Goal: Information Seeking & Learning: Learn about a topic

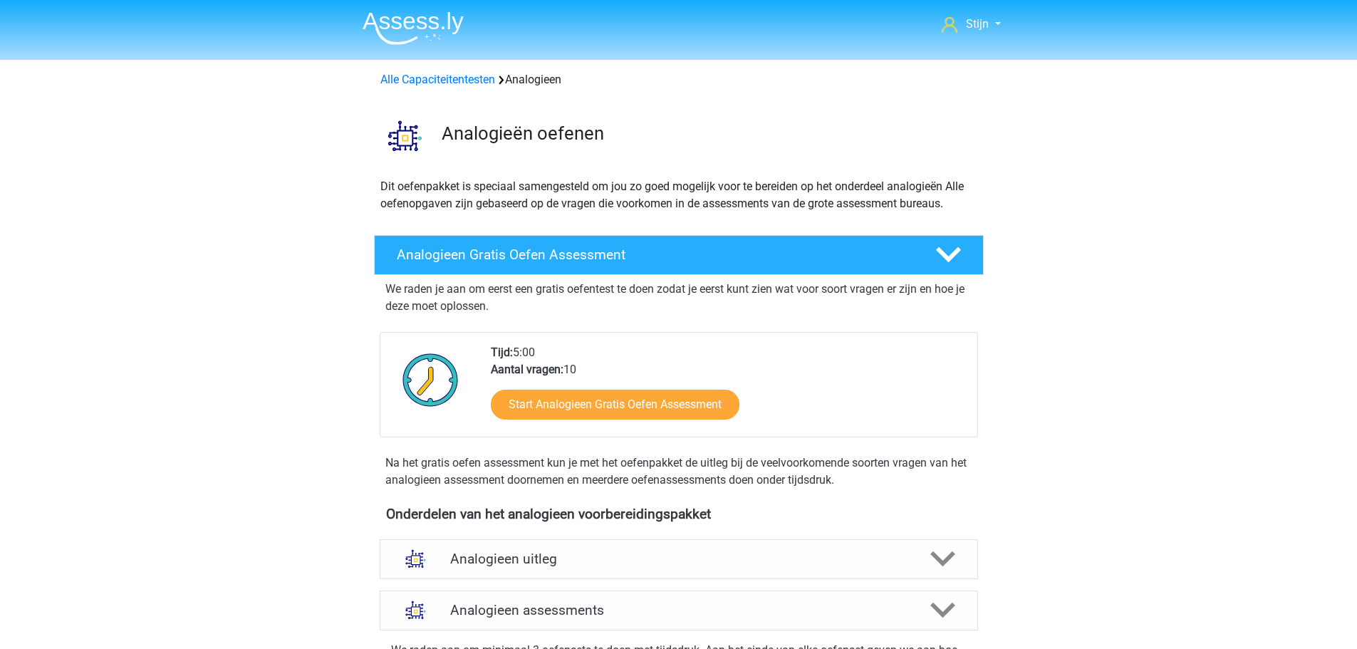
click at [431, 42] on img at bounding box center [413, 27] width 101 height 33
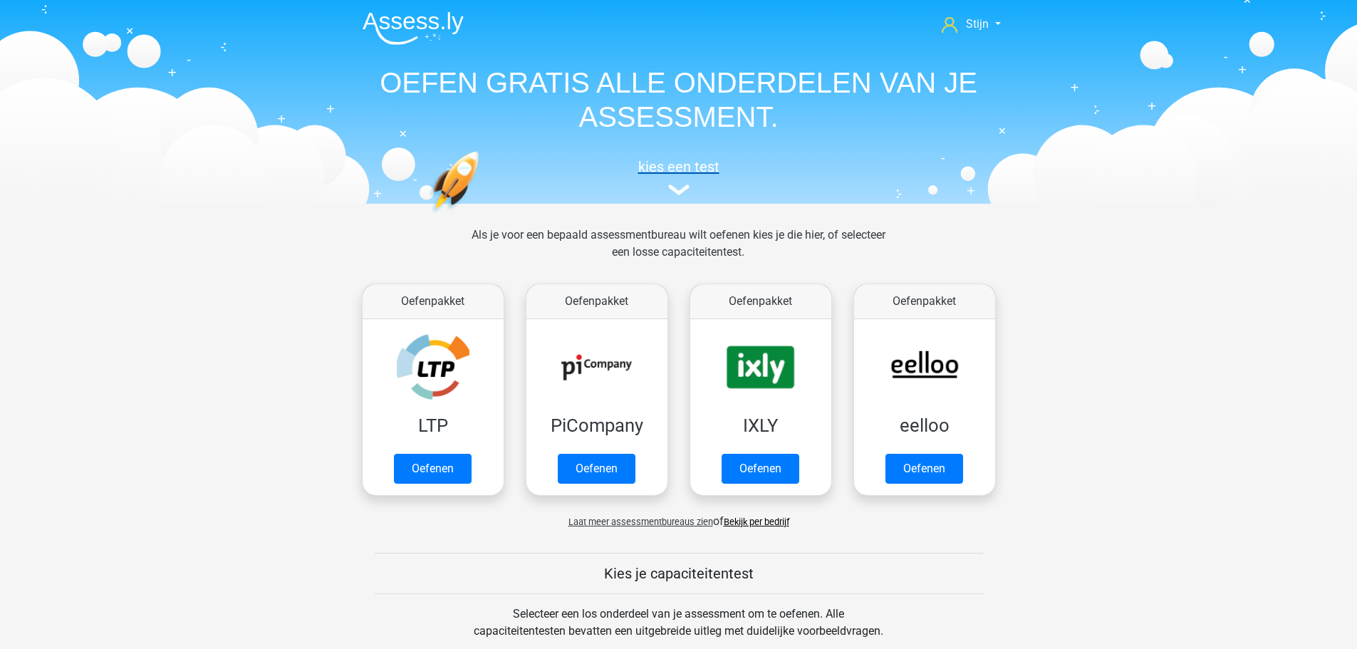
click at [683, 186] on img at bounding box center [678, 190] width 21 height 11
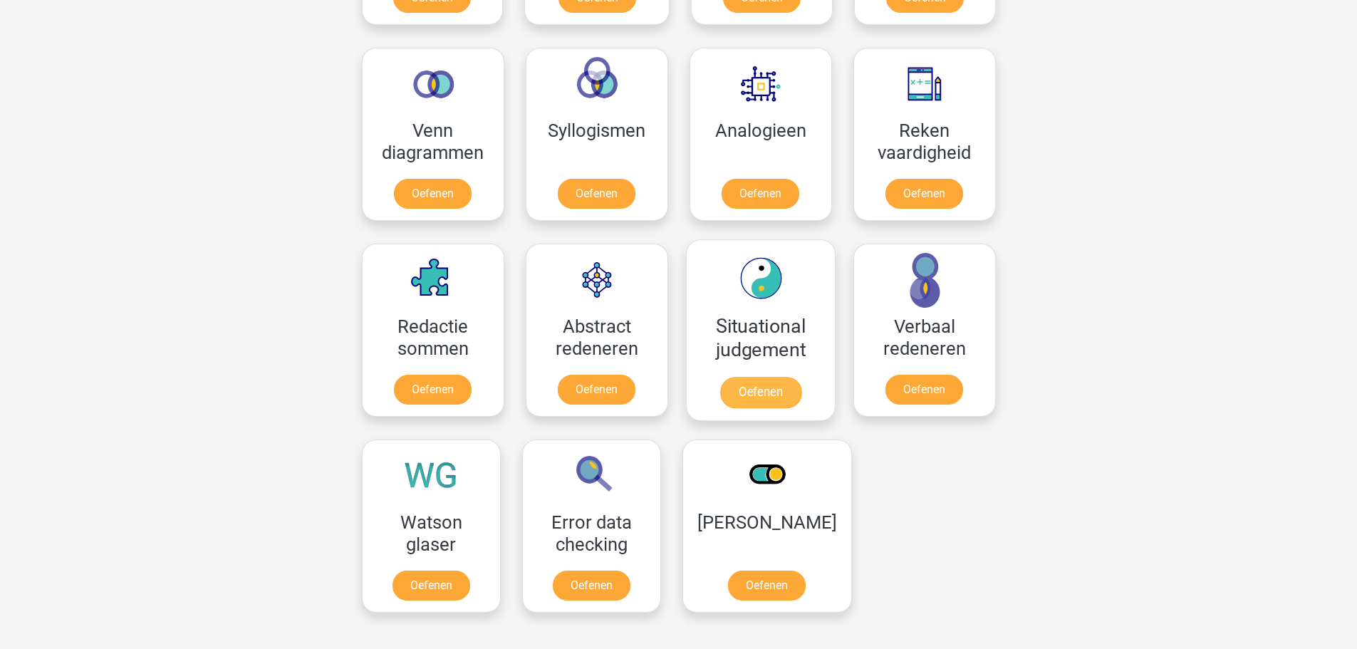
scroll to position [838, 0]
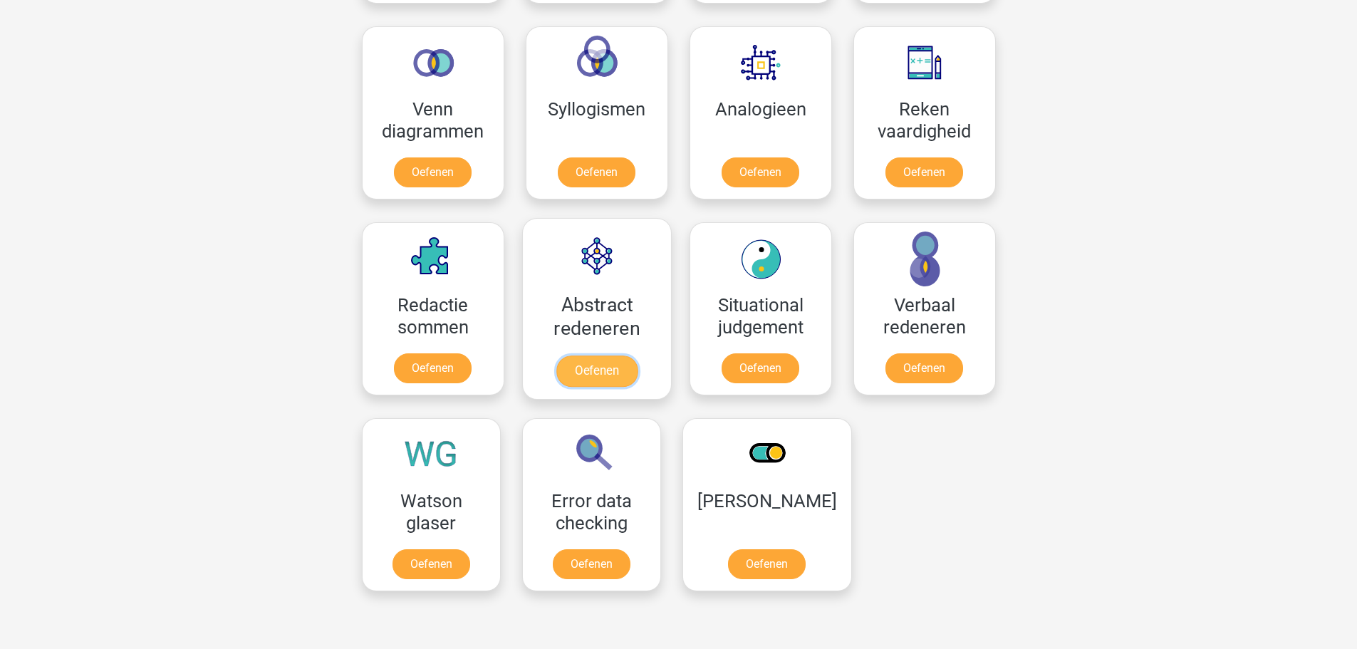
click at [601, 356] on link "Oefenen" at bounding box center [596, 371] width 81 height 31
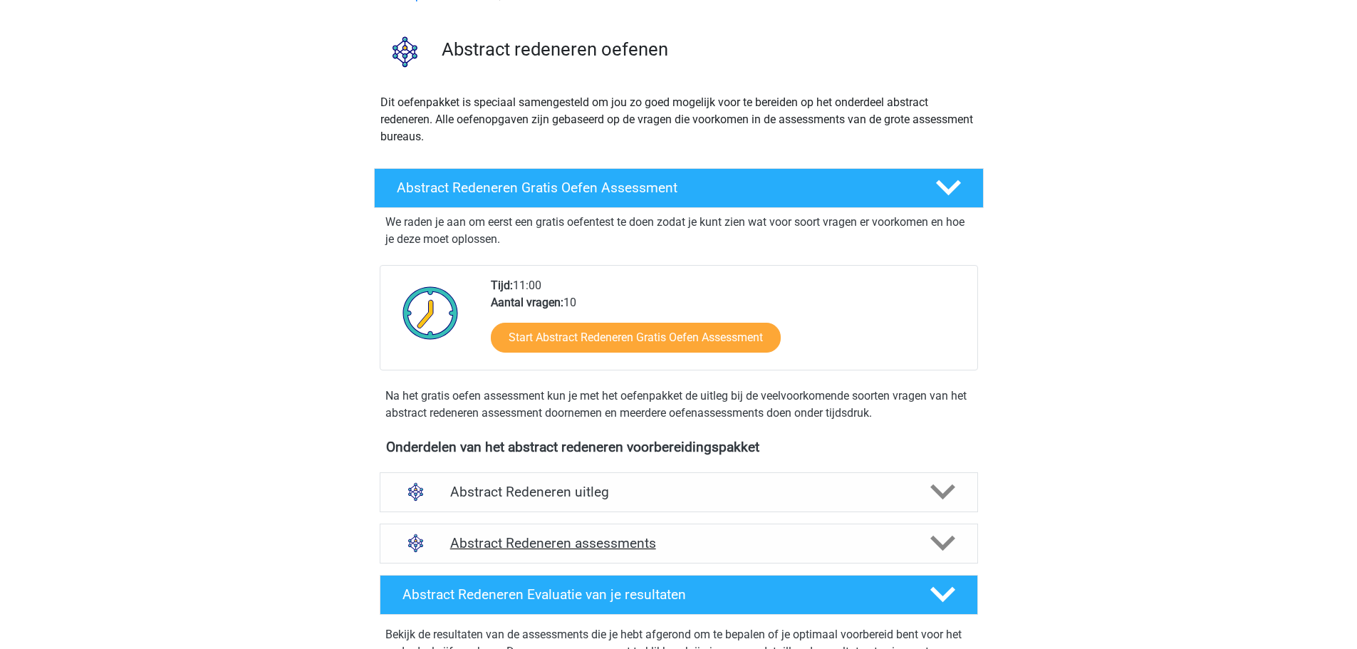
scroll to position [285, 0]
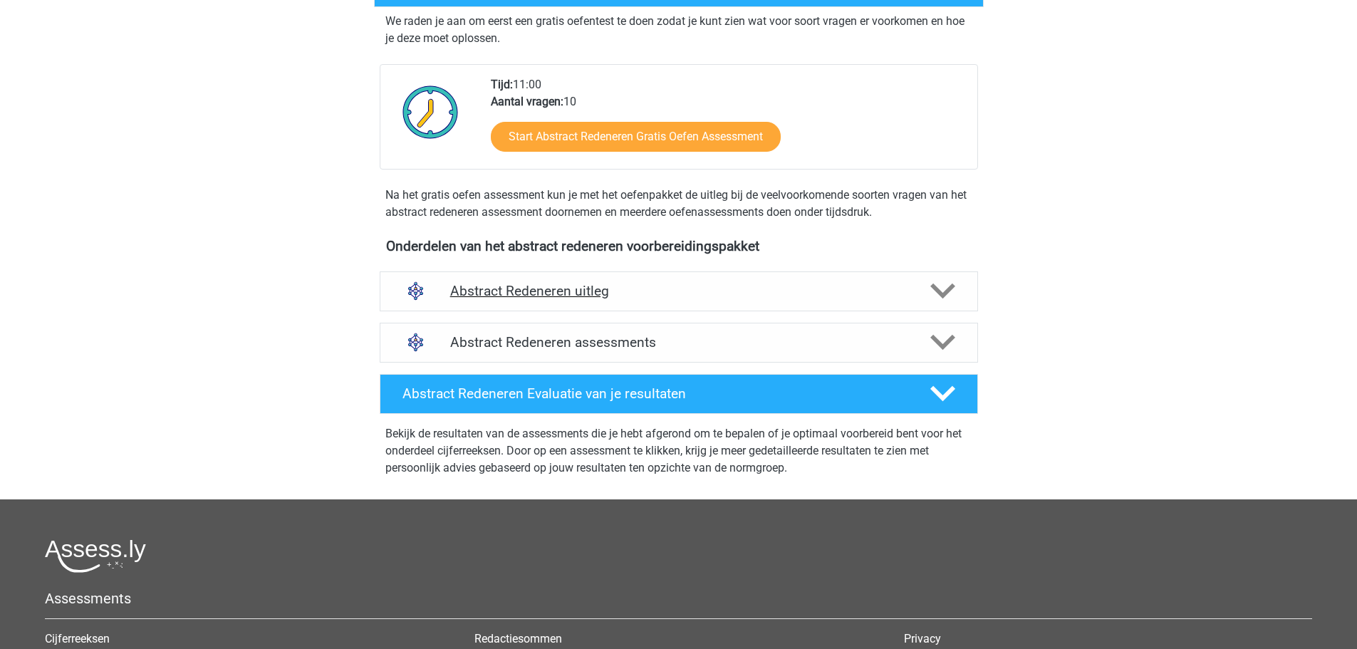
click at [590, 289] on h4 "Abstract Redeneren uitleg" at bounding box center [678, 291] width 457 height 16
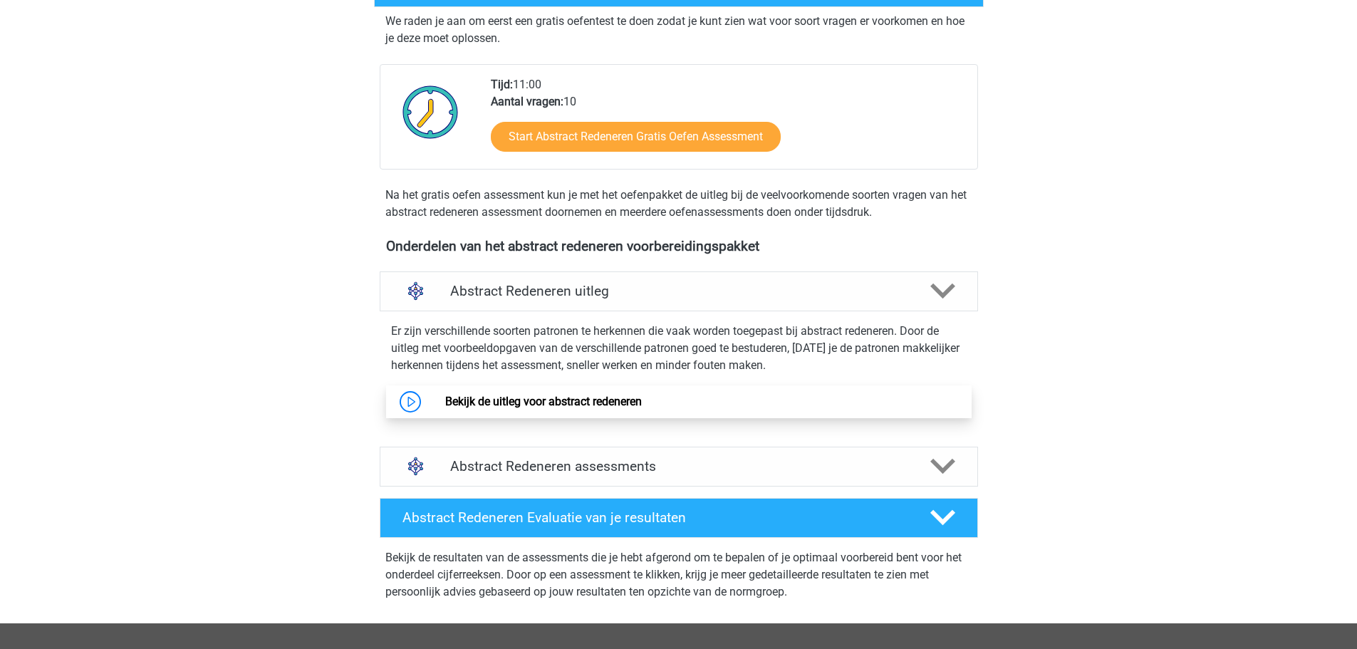
click at [539, 395] on link "Bekijk de uitleg voor abstract redeneren" at bounding box center [543, 402] width 197 height 14
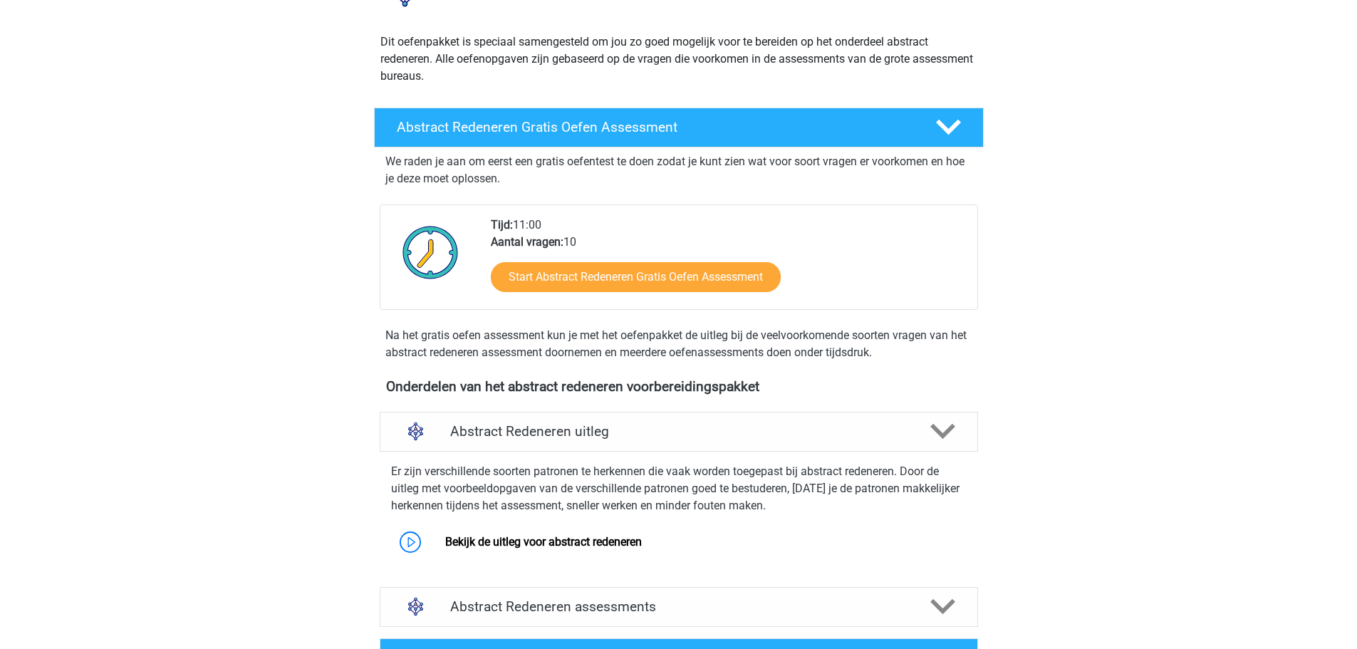
scroll to position [0, 0]
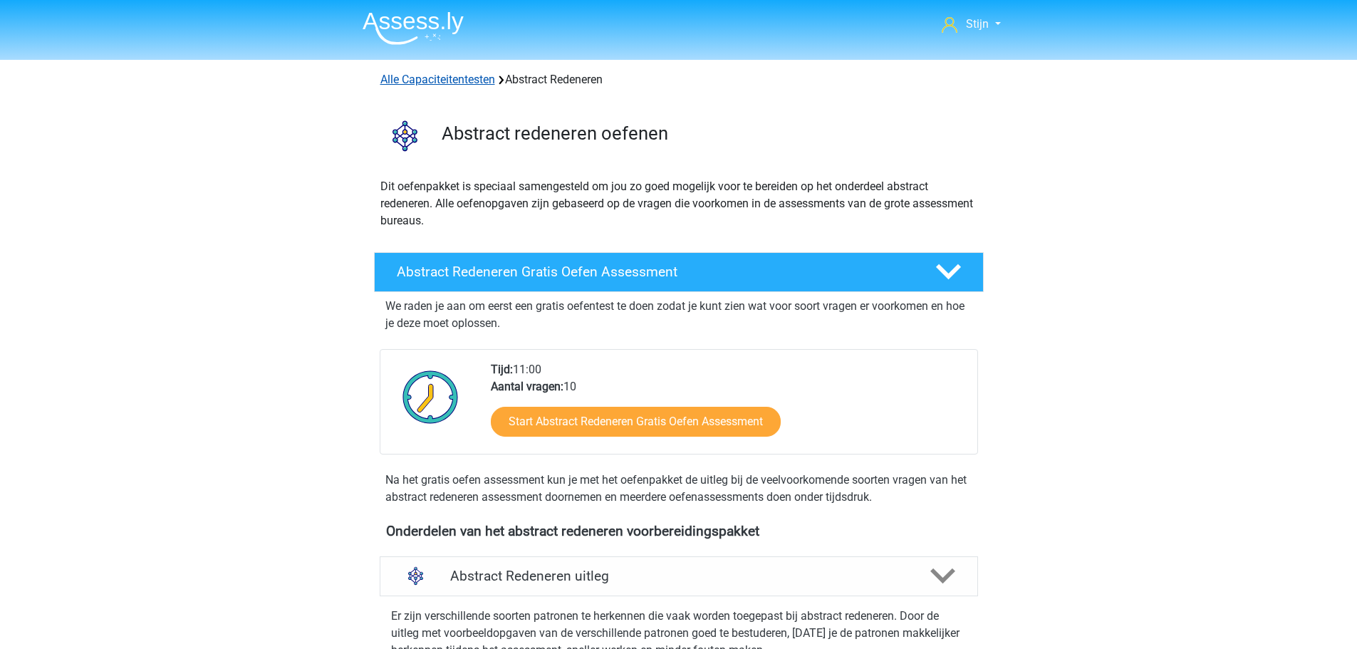
click at [444, 75] on link "Alle Capaciteitentesten" at bounding box center [437, 80] width 115 height 14
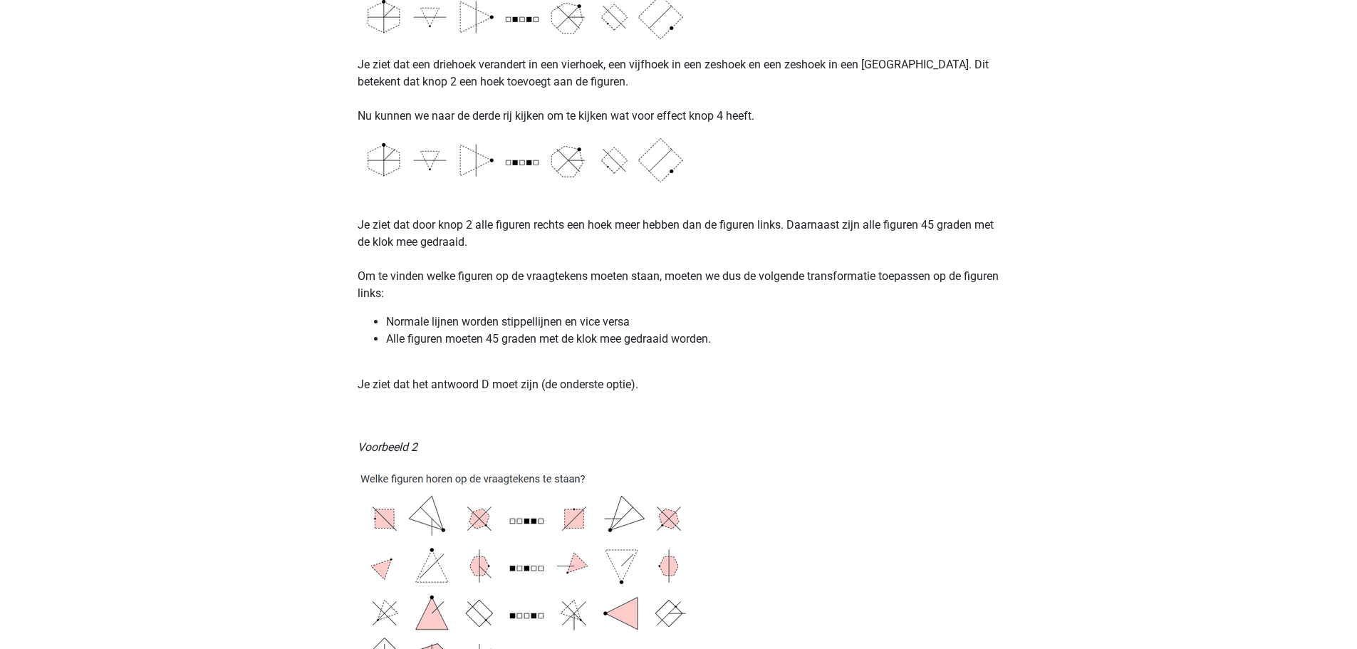
scroll to position [1248, 0]
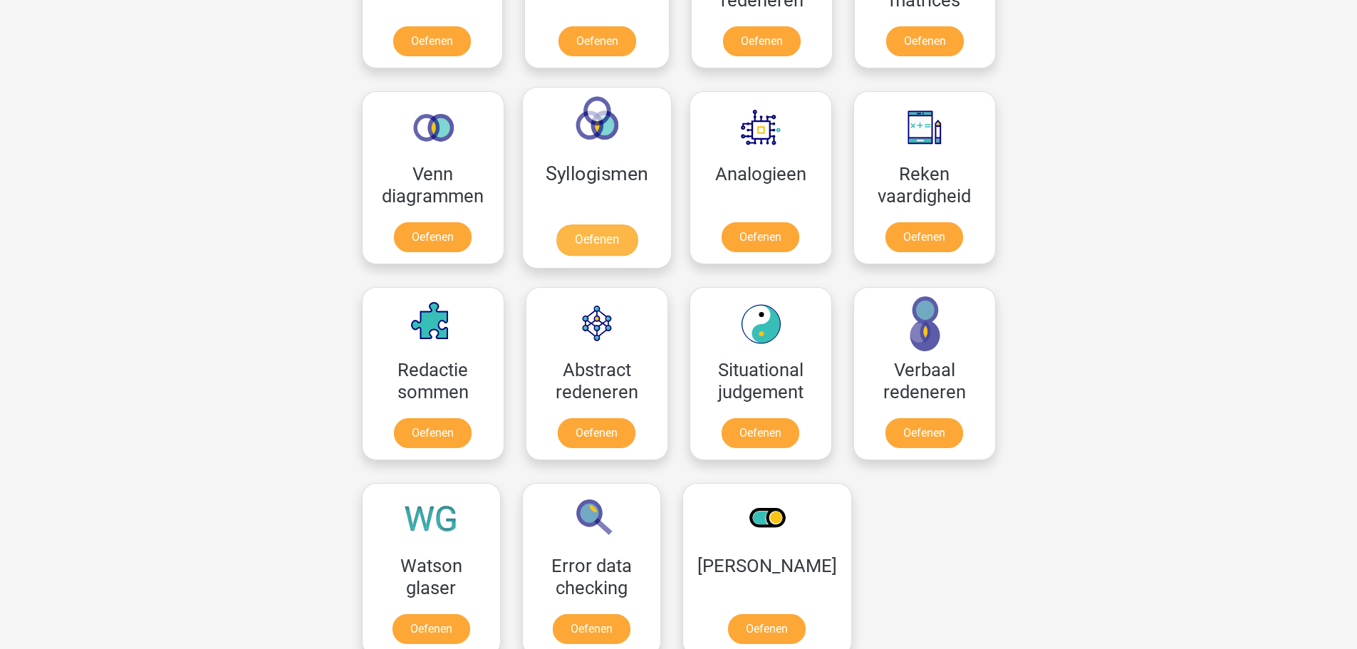
scroll to position [748, 0]
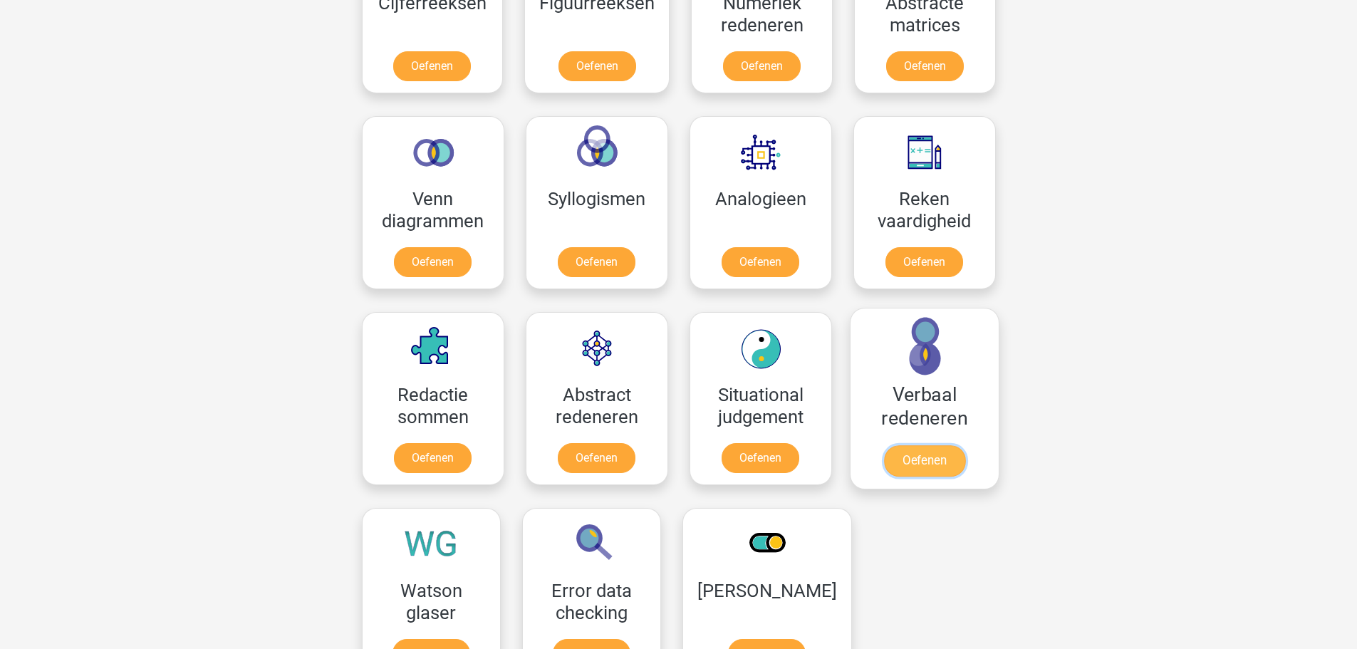
click at [945, 445] on link "Oefenen" at bounding box center [923, 460] width 81 height 31
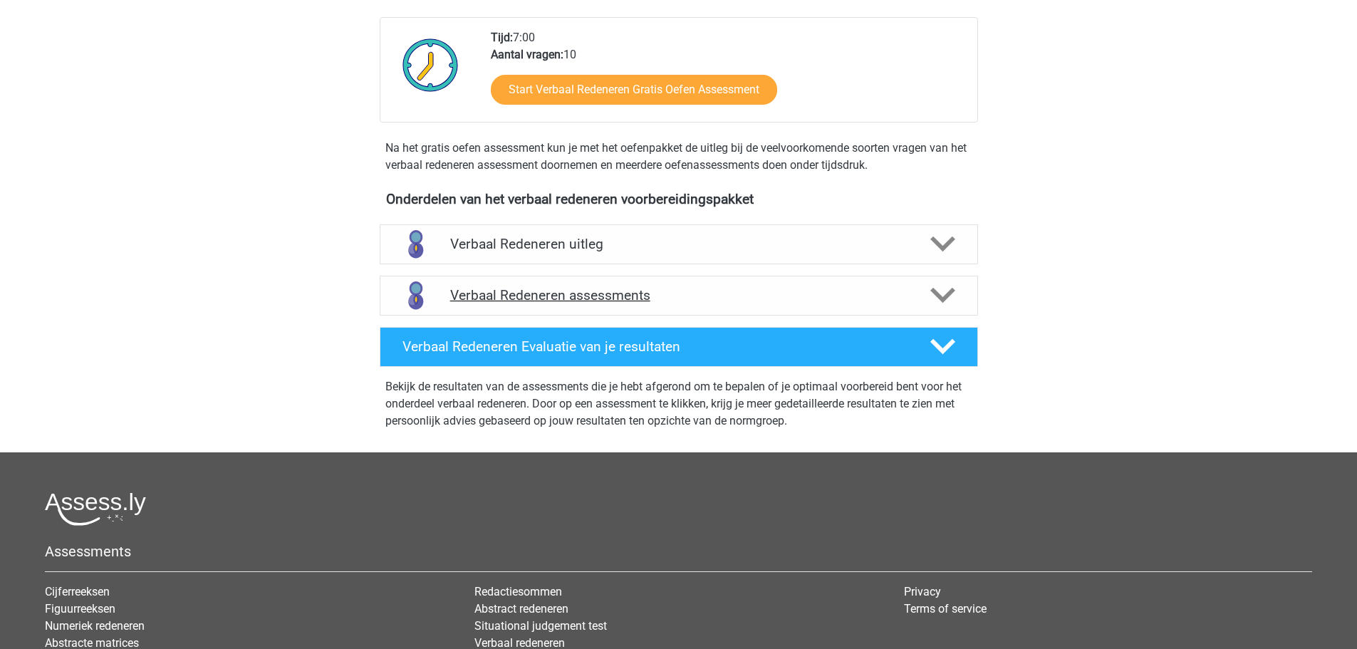
scroll to position [356, 0]
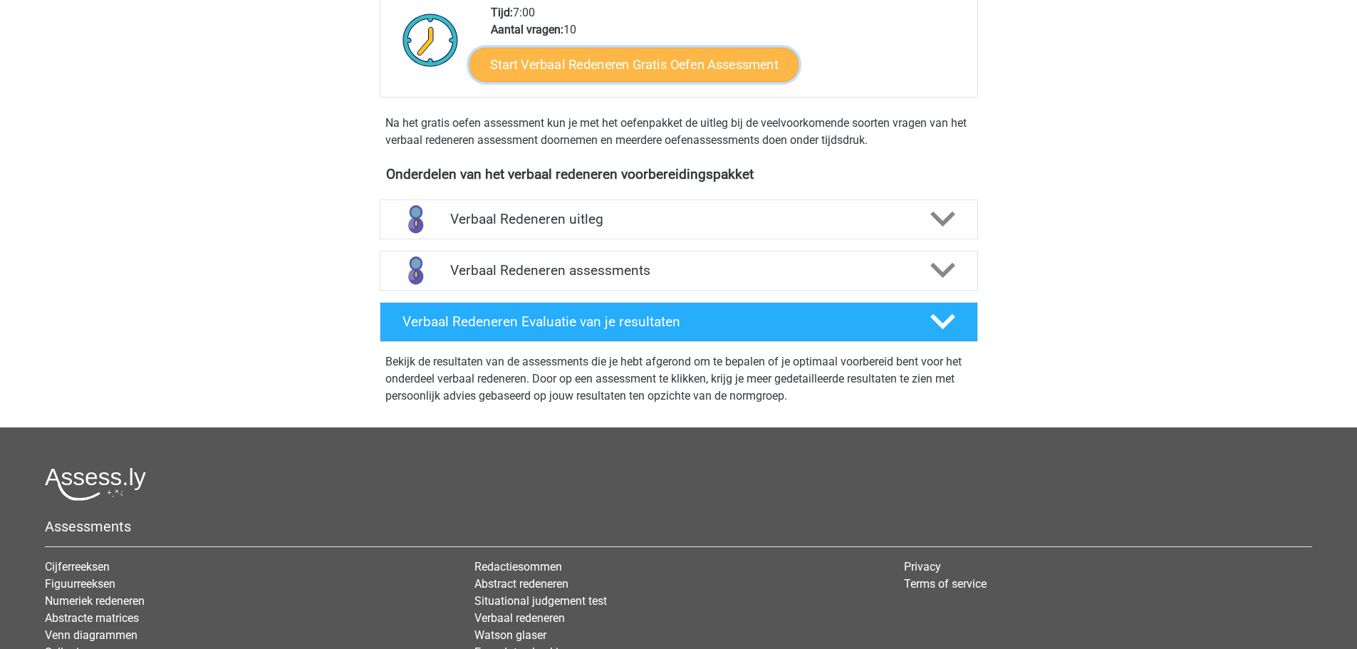
click at [673, 68] on link "Start Verbaal Redeneren Gratis Oefen Assessment" at bounding box center [634, 65] width 329 height 34
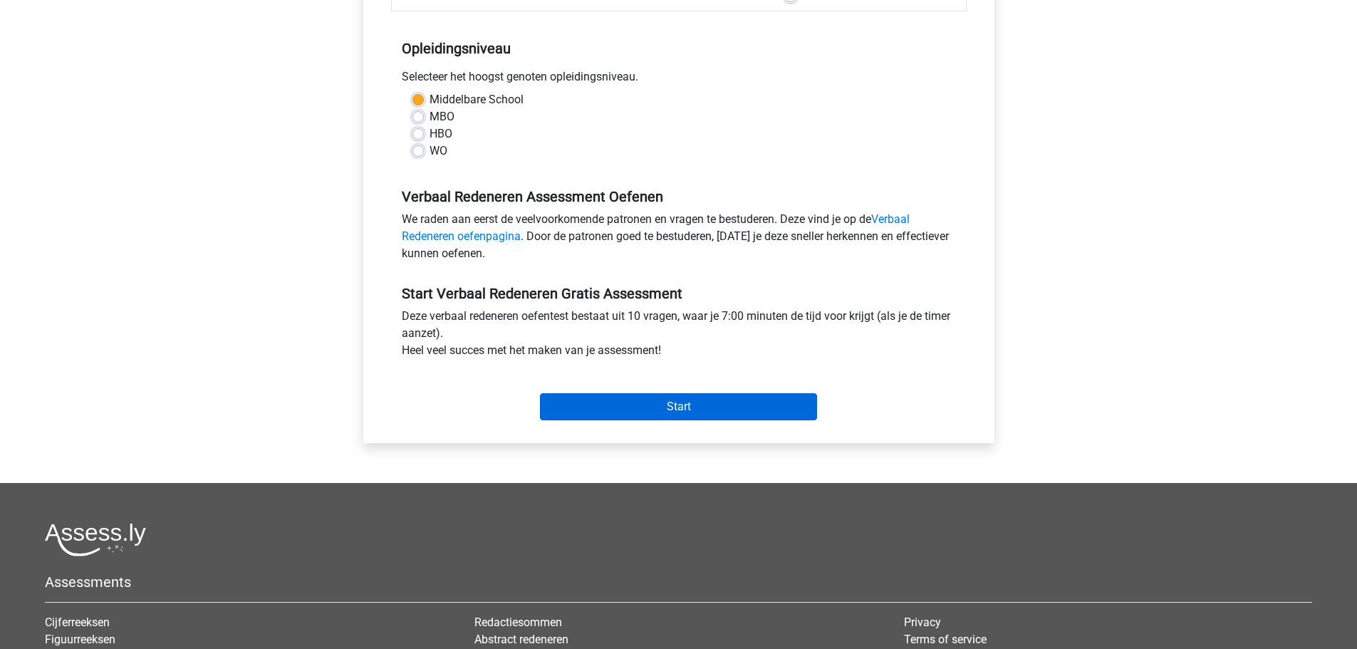
scroll to position [263, 0]
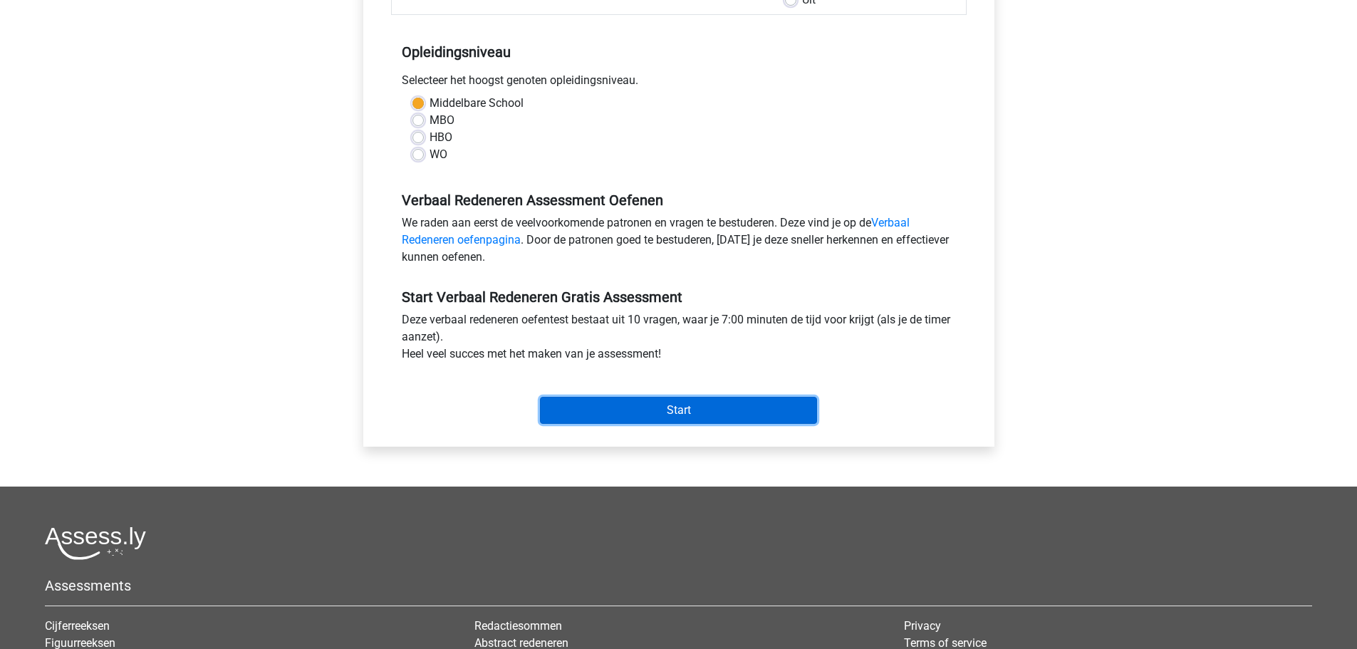
click at [643, 399] on input "Start" at bounding box center [678, 410] width 277 height 27
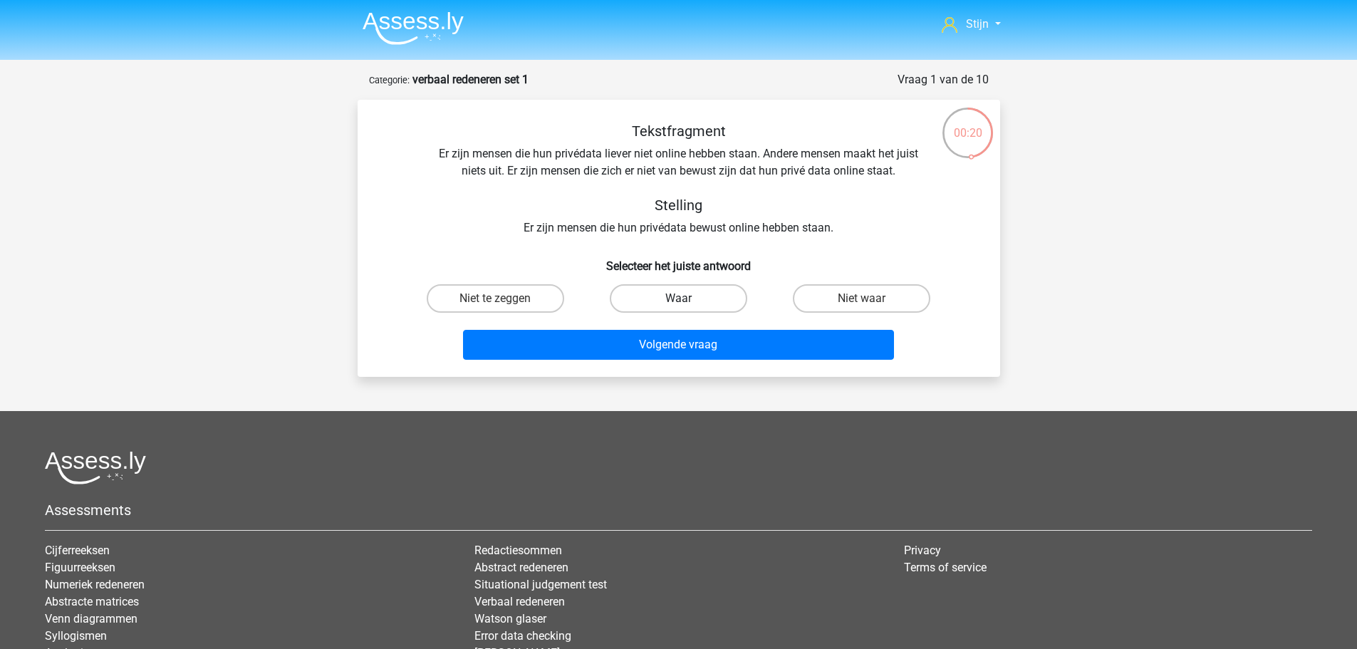
click at [655, 310] on label "Waar" at bounding box center [679, 298] width 138 height 28
click at [678, 308] on input "Waar" at bounding box center [682, 303] width 9 height 9
radio input "true"
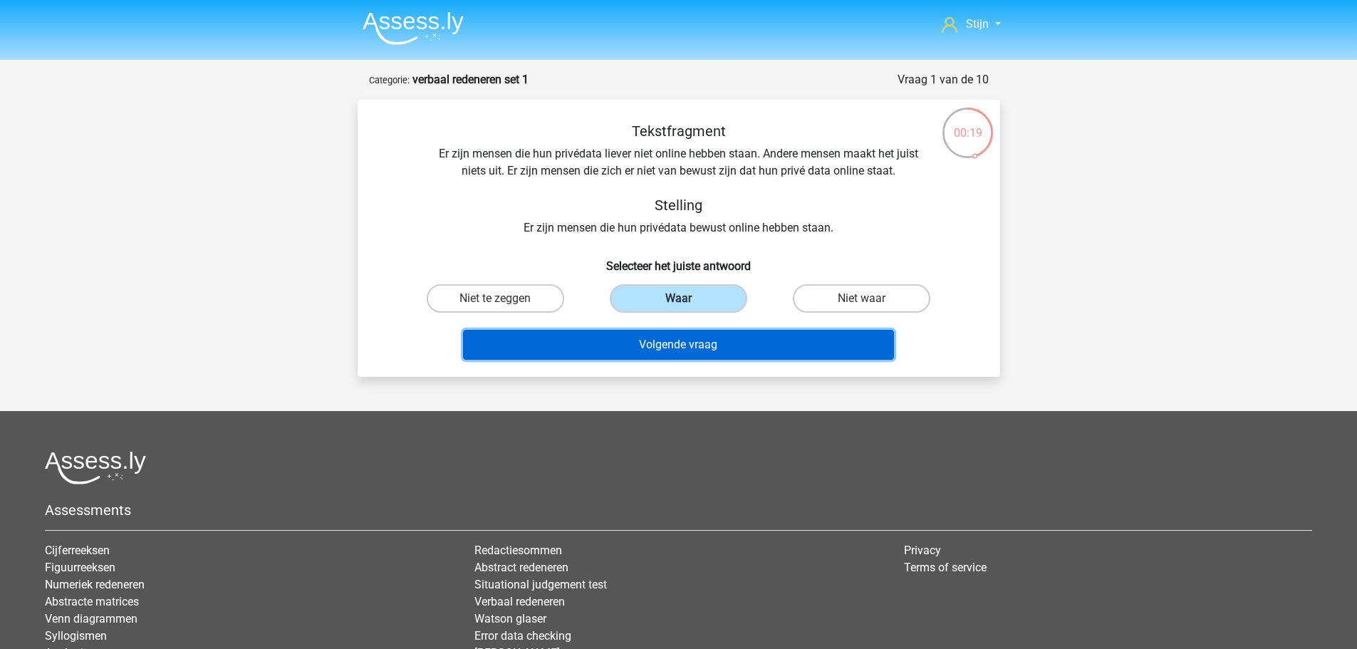
click at [655, 350] on button "Volgende vraag" at bounding box center [678, 345] width 431 height 30
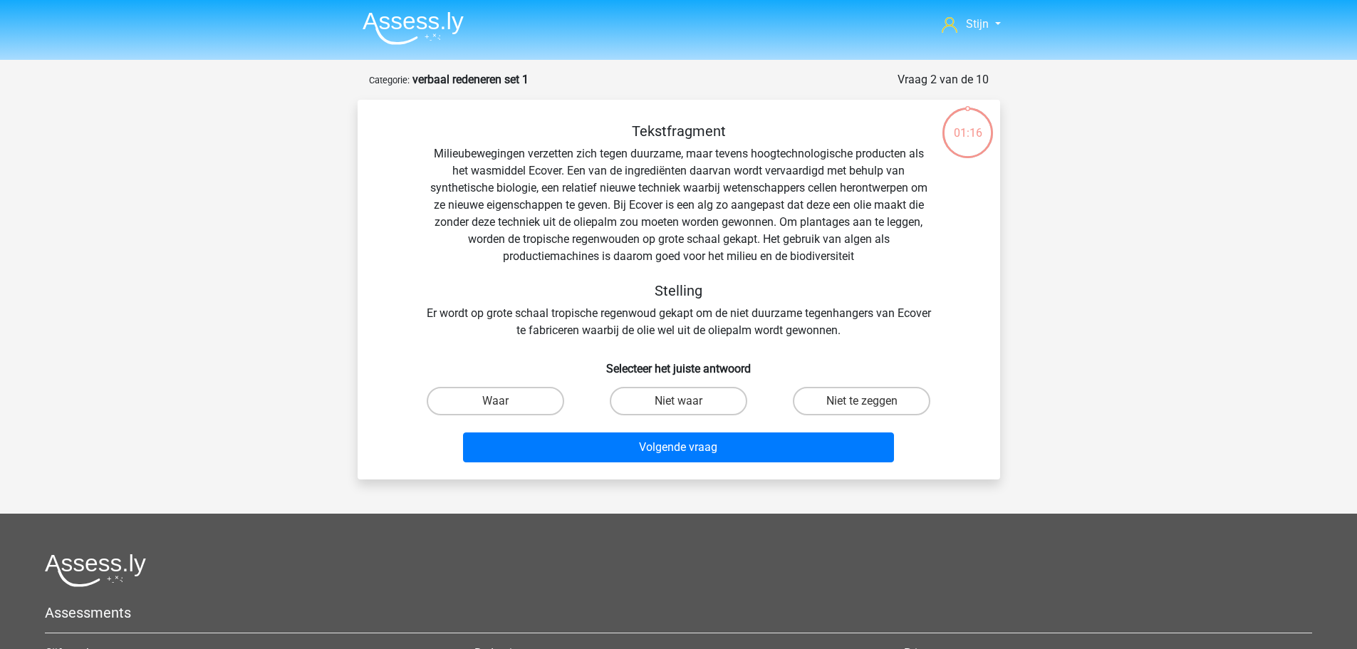
scroll to position [71, 0]
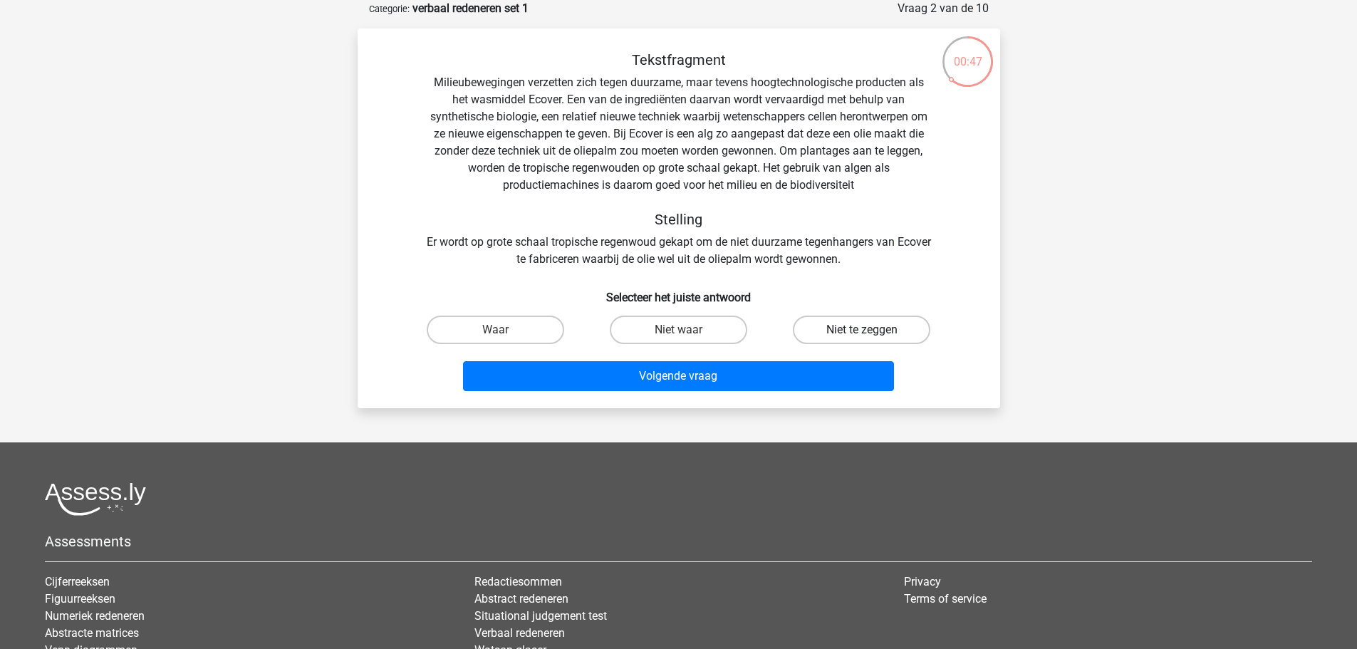
click at [871, 344] on label "Niet te zeggen" at bounding box center [862, 330] width 138 height 28
click at [871, 339] on input "Niet te zeggen" at bounding box center [866, 334] width 9 height 9
radio input "true"
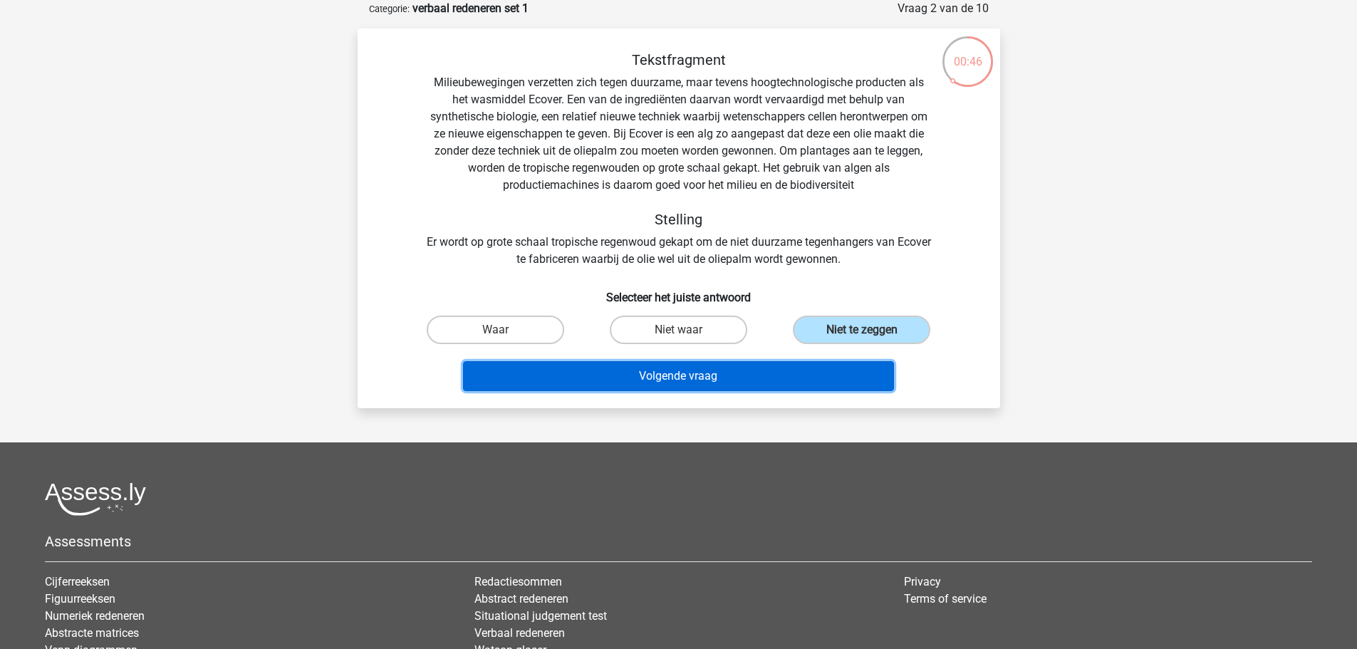
click at [828, 388] on button "Volgende vraag" at bounding box center [678, 376] width 431 height 30
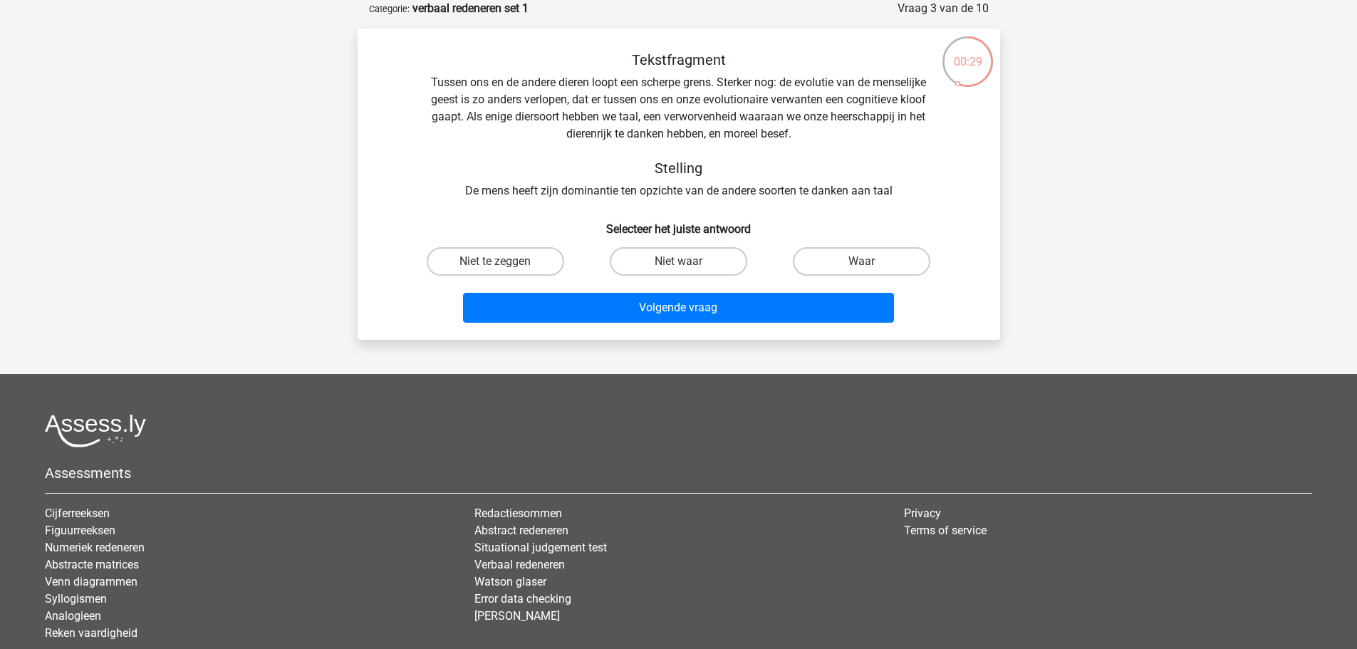
click at [865, 267] on input "Waar" at bounding box center [866, 265] width 9 height 9
radio input "true"
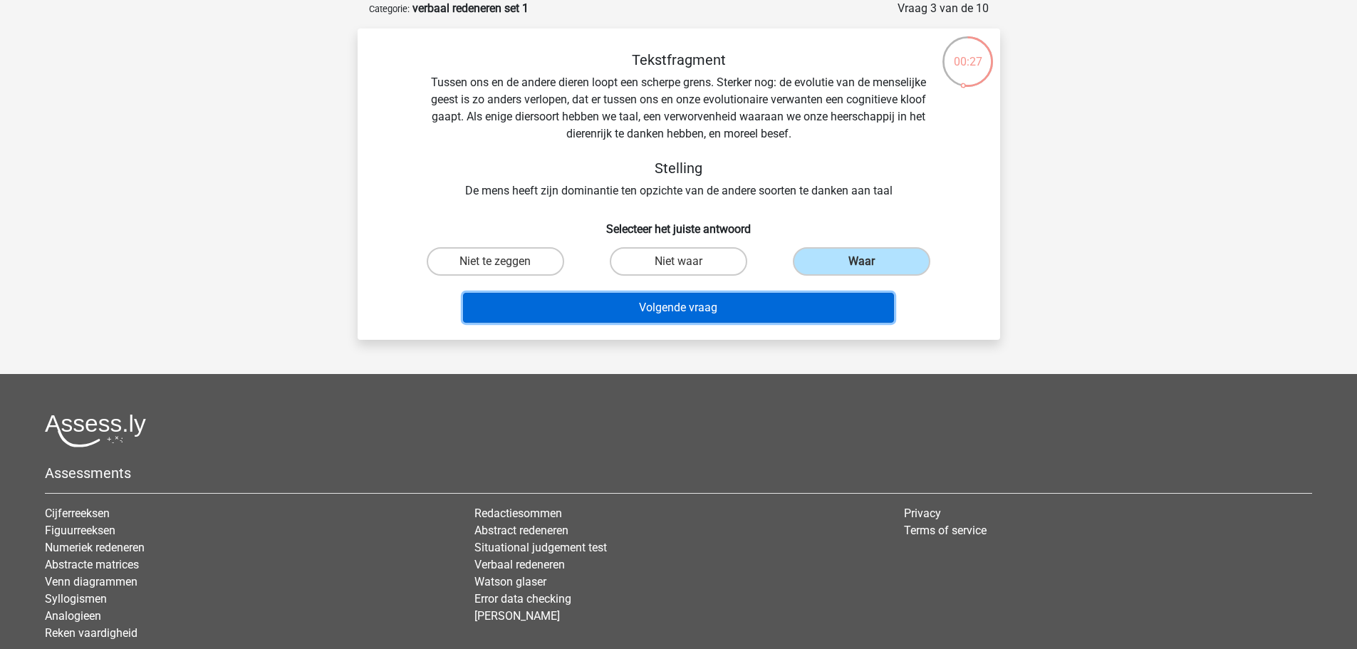
click at [787, 318] on button "Volgende vraag" at bounding box center [678, 308] width 431 height 30
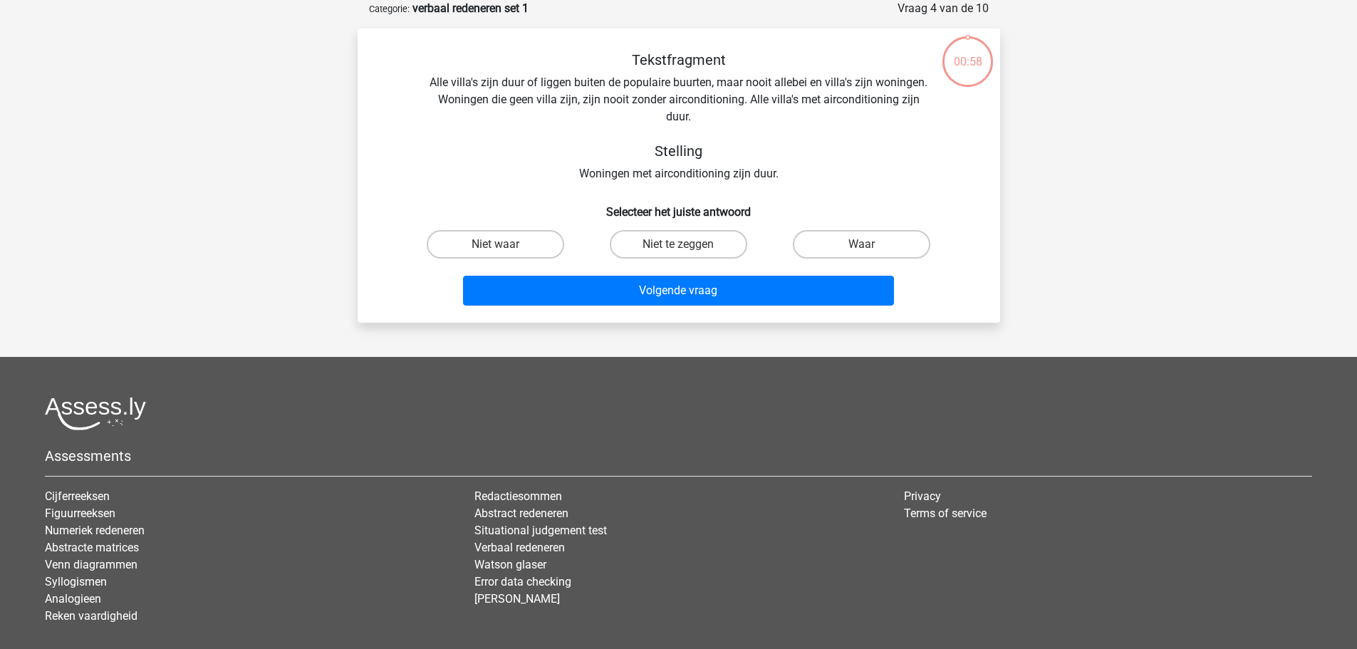
click at [787, 318] on div "Tekstfragment Alle villa's zijn duur of liggen buiten de populaire buurten, maa…" at bounding box center [679, 175] width 643 height 294
click at [550, 175] on div "Tekstfragment Alle villa's zijn duur of liggen buiten de populaire buurten, maa…" at bounding box center [678, 116] width 597 height 131
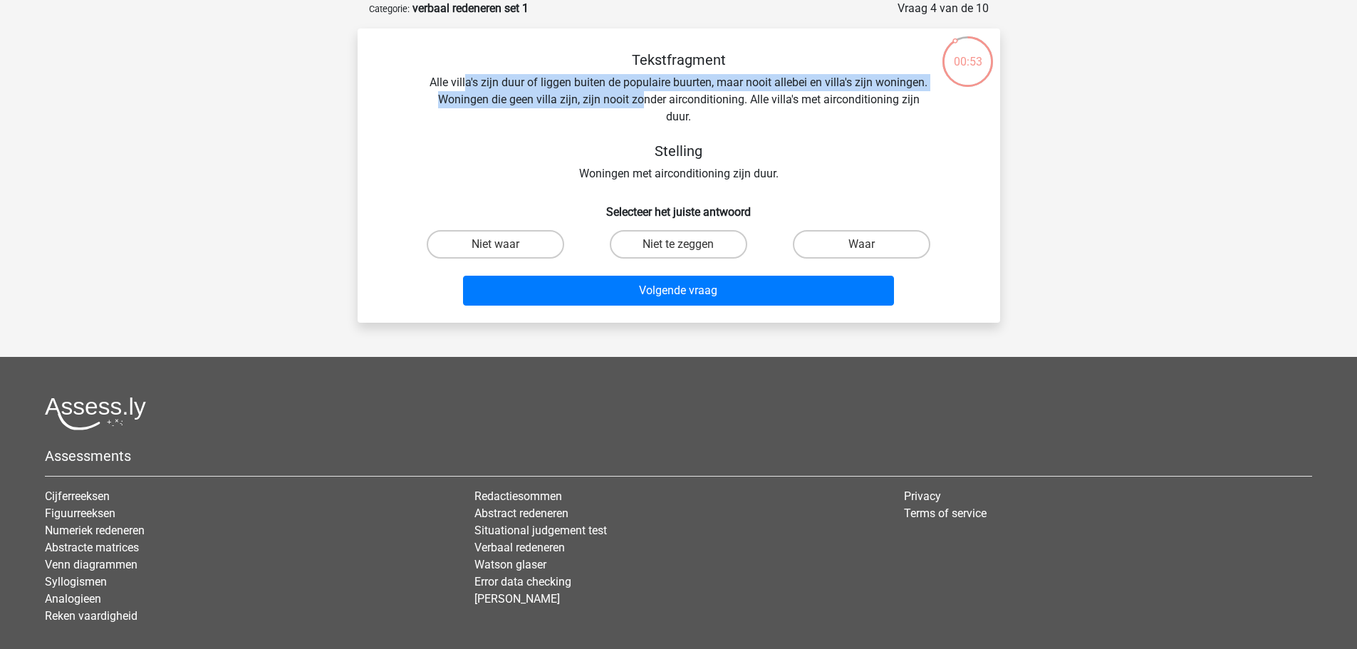
drag, startPoint x: 473, startPoint y: 90, endPoint x: 643, endPoint y: 93, distance: 169.6
click at [645, 93] on div "Tekstfragment Alle villa's zijn duur of liggen buiten de populaire buurten, maa…" at bounding box center [678, 116] width 597 height 131
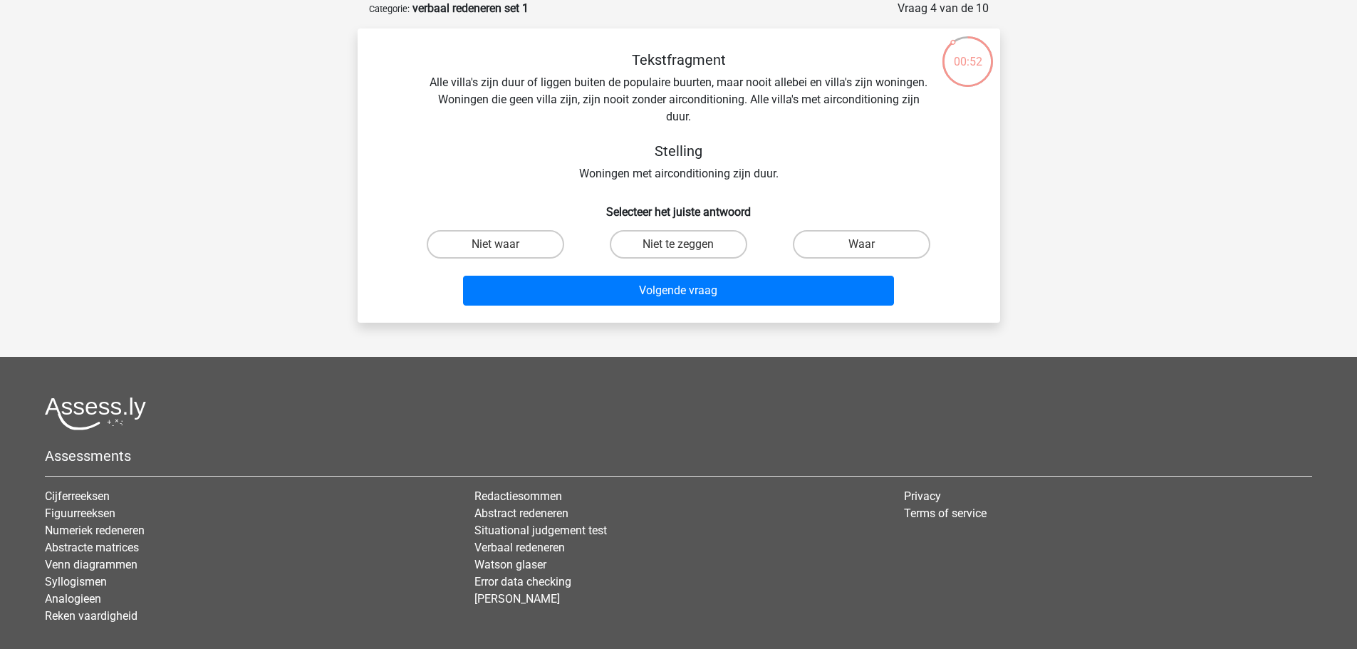
click at [622, 130] on div "Tekstfragment Alle villa's zijn duur of liggen buiten de populaire buurten, maa…" at bounding box center [678, 116] width 597 height 131
drag, startPoint x: 584, startPoint y: 184, endPoint x: 613, endPoint y: 178, distance: 29.1
click at [612, 178] on div "Tekstfragment Alle villa's zijn duur of liggen buiten de populaire buurten, maa…" at bounding box center [678, 181] width 631 height 260
click at [608, 177] on div "Tekstfragment Alle villa's zijn duur of liggen buiten de populaire buurten, maa…" at bounding box center [678, 116] width 597 height 131
drag, startPoint x: 840, startPoint y: 239, endPoint x: 825, endPoint y: 253, distance: 20.2
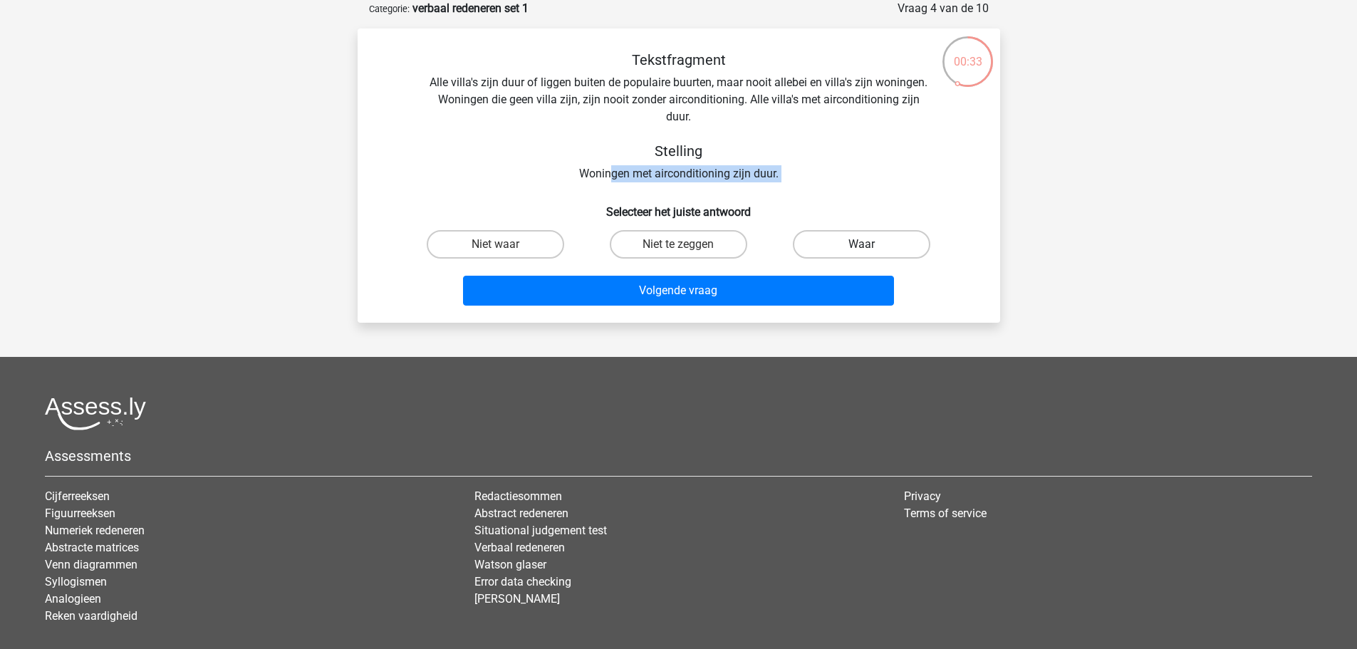
click at [841, 239] on label "Waar" at bounding box center [862, 244] width 138 height 28
click at [862, 244] on input "Waar" at bounding box center [866, 248] width 9 height 9
radio input "true"
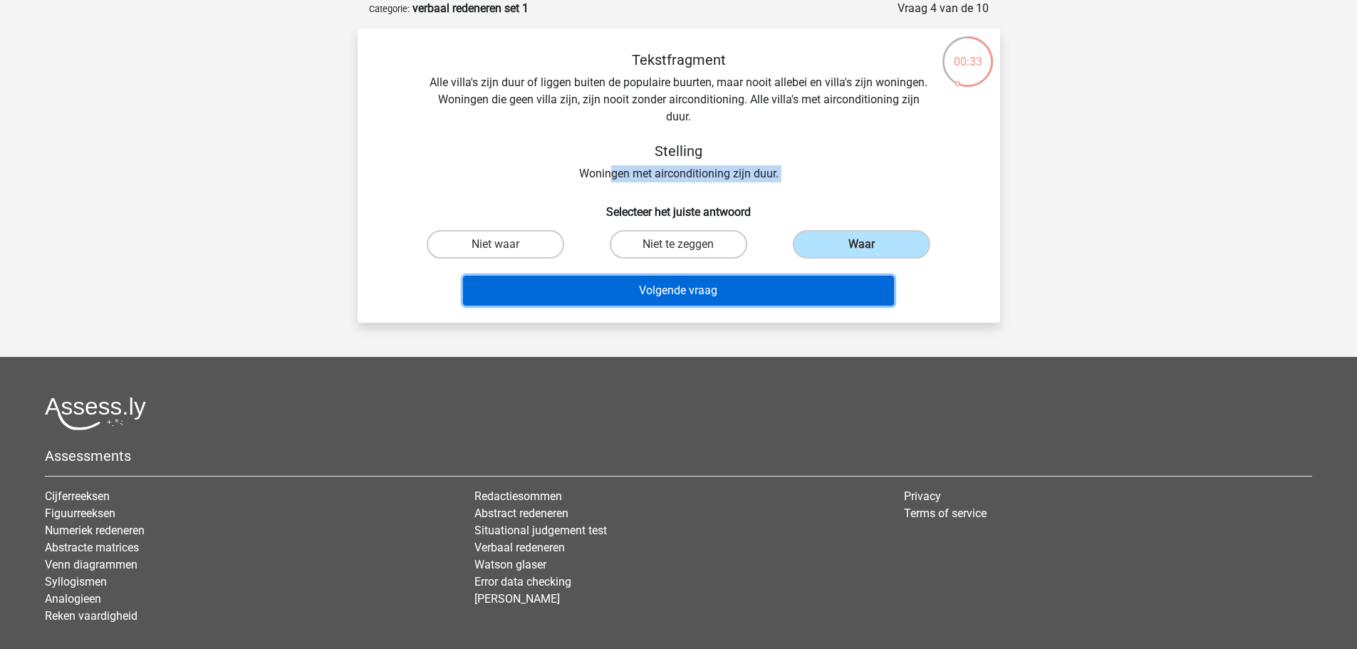
click at [809, 279] on button "Volgende vraag" at bounding box center [678, 291] width 431 height 30
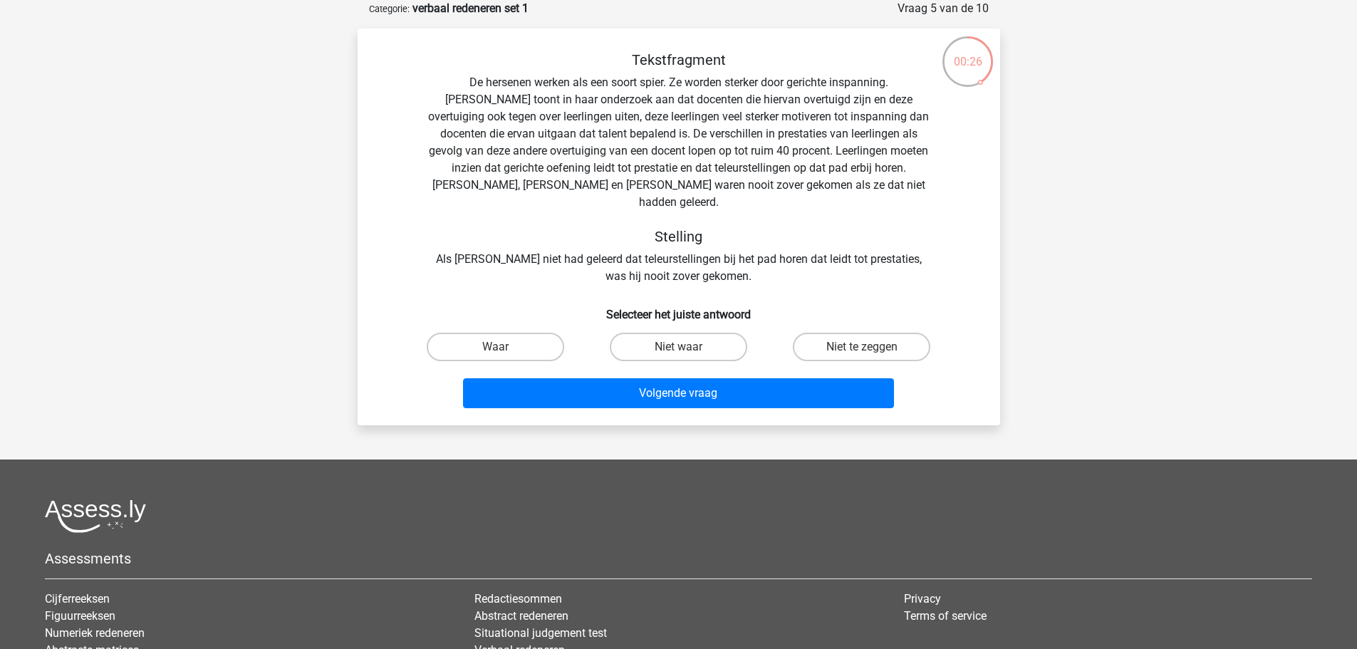
click at [814, 367] on div "Volgende vraag" at bounding box center [678, 390] width 597 height 47
click at [822, 337] on label "Niet te zeggen" at bounding box center [862, 347] width 138 height 28
click at [862, 347] on input "Niet te zeggen" at bounding box center [866, 351] width 9 height 9
radio input "true"
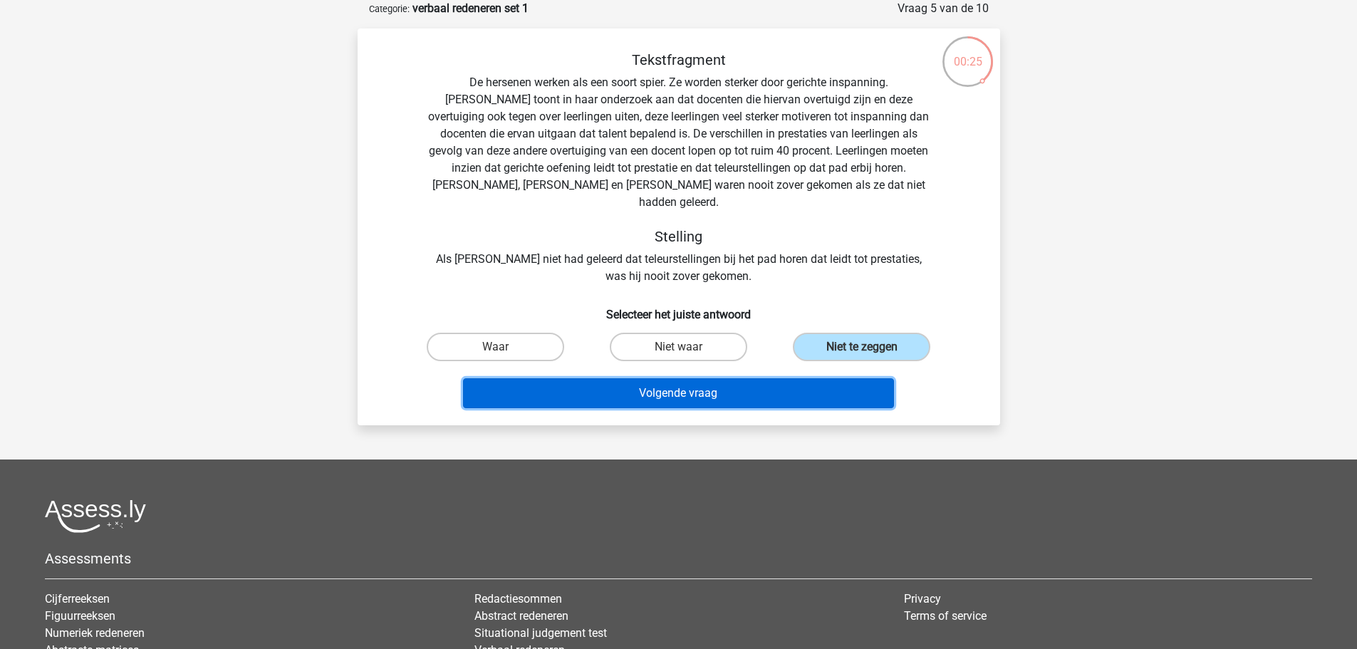
click at [783, 381] on button "Volgende vraag" at bounding box center [678, 393] width 431 height 30
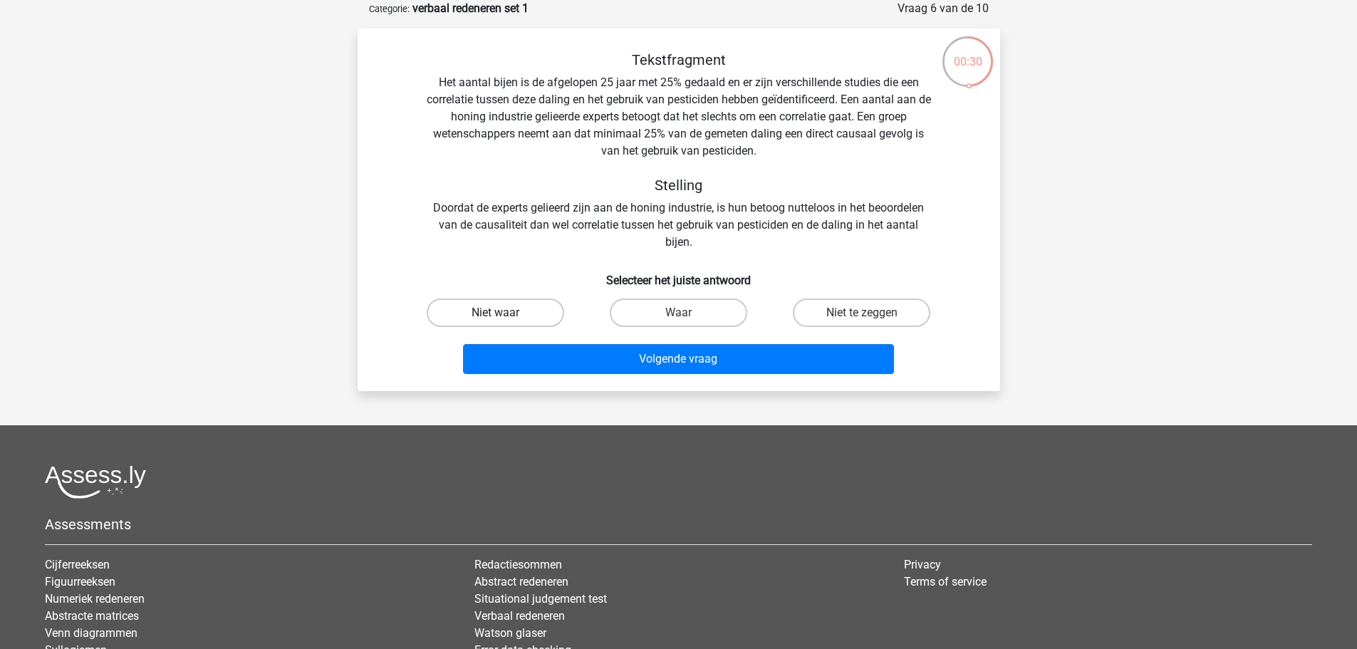
click at [551, 318] on label "Niet waar" at bounding box center [496, 313] width 138 height 28
click at [504, 318] on input "Niet waar" at bounding box center [499, 317] width 9 height 9
radio input "true"
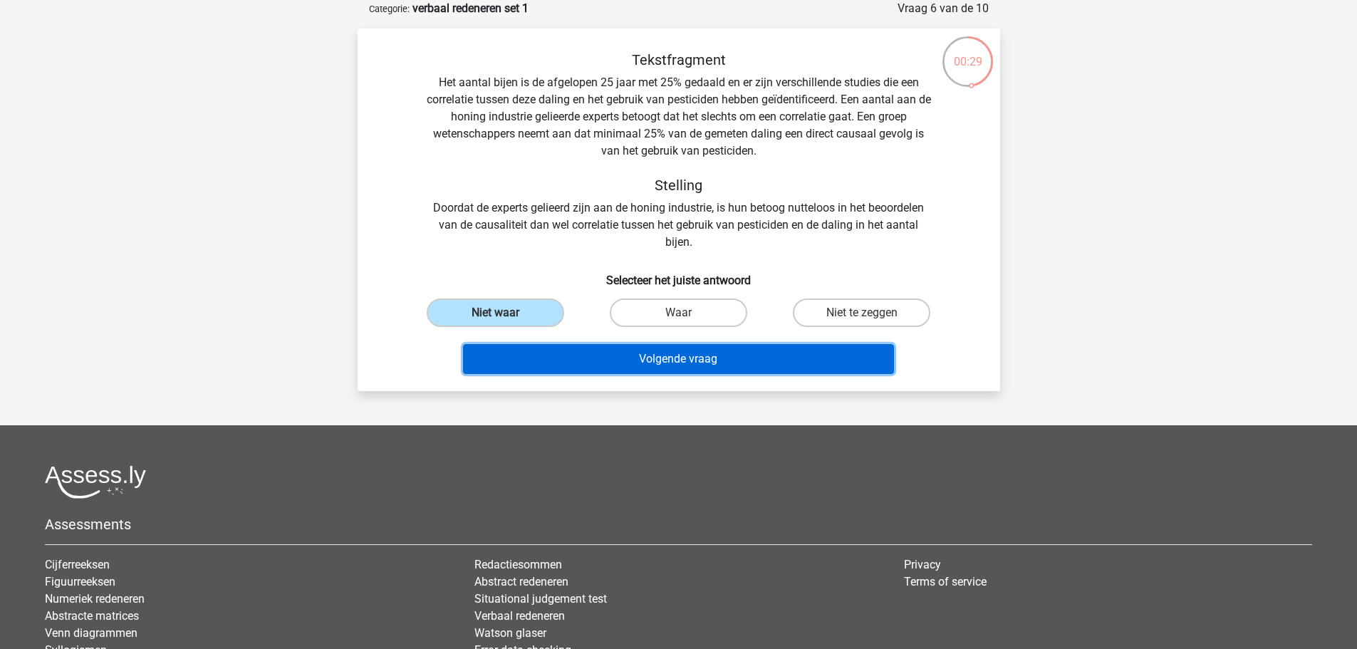
click at [601, 350] on button "Volgende vraag" at bounding box center [678, 359] width 431 height 30
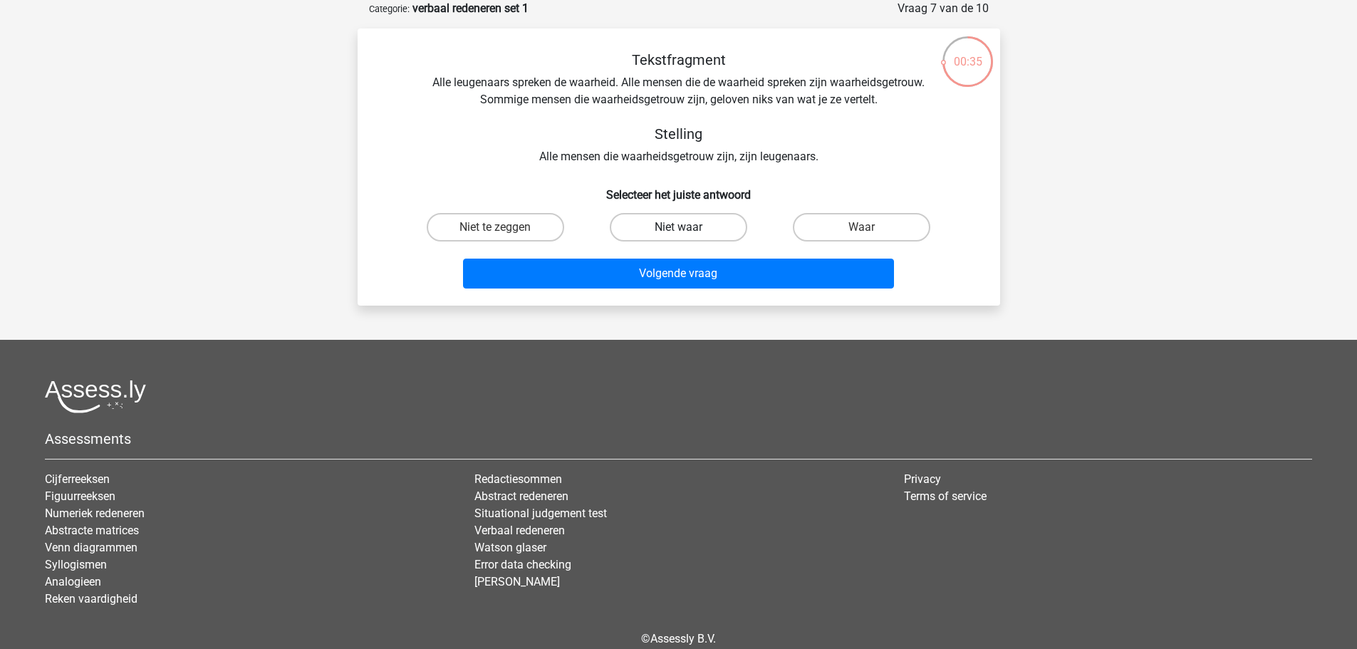
click at [704, 224] on label "Niet waar" at bounding box center [679, 227] width 138 height 28
click at [688, 227] on input "Niet waar" at bounding box center [682, 231] width 9 height 9
radio input "true"
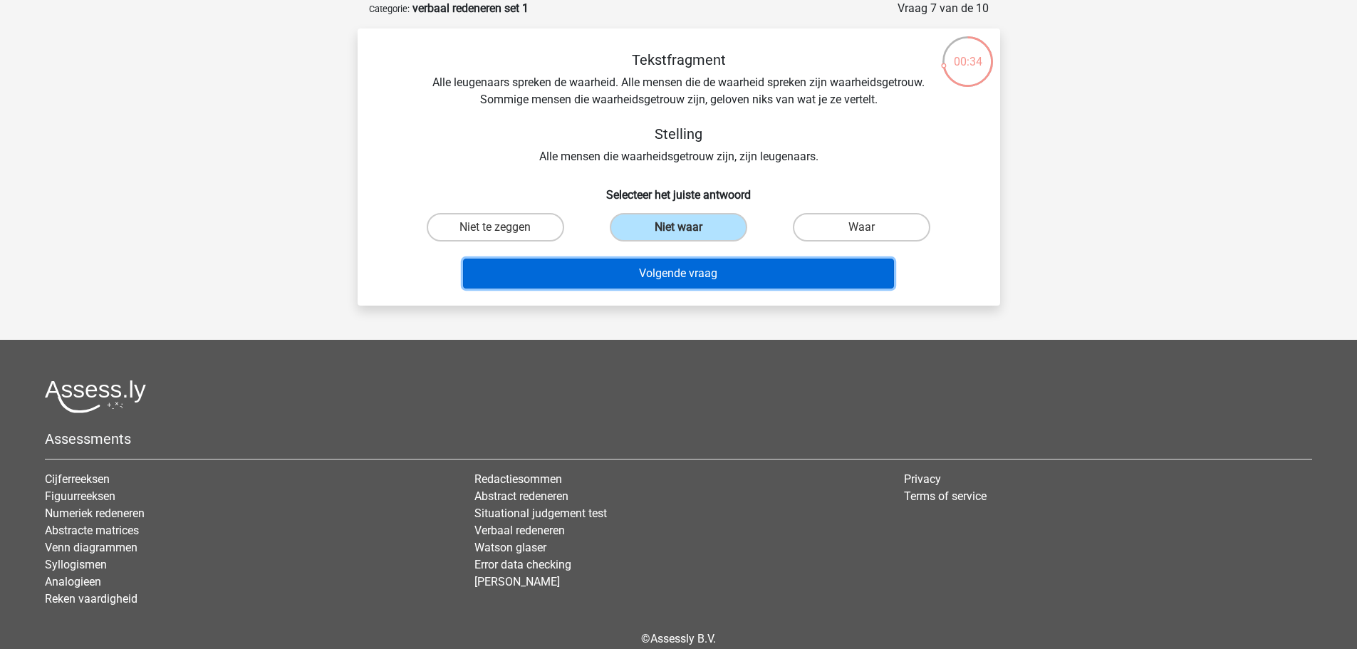
click at [710, 274] on button "Volgende vraag" at bounding box center [678, 274] width 431 height 30
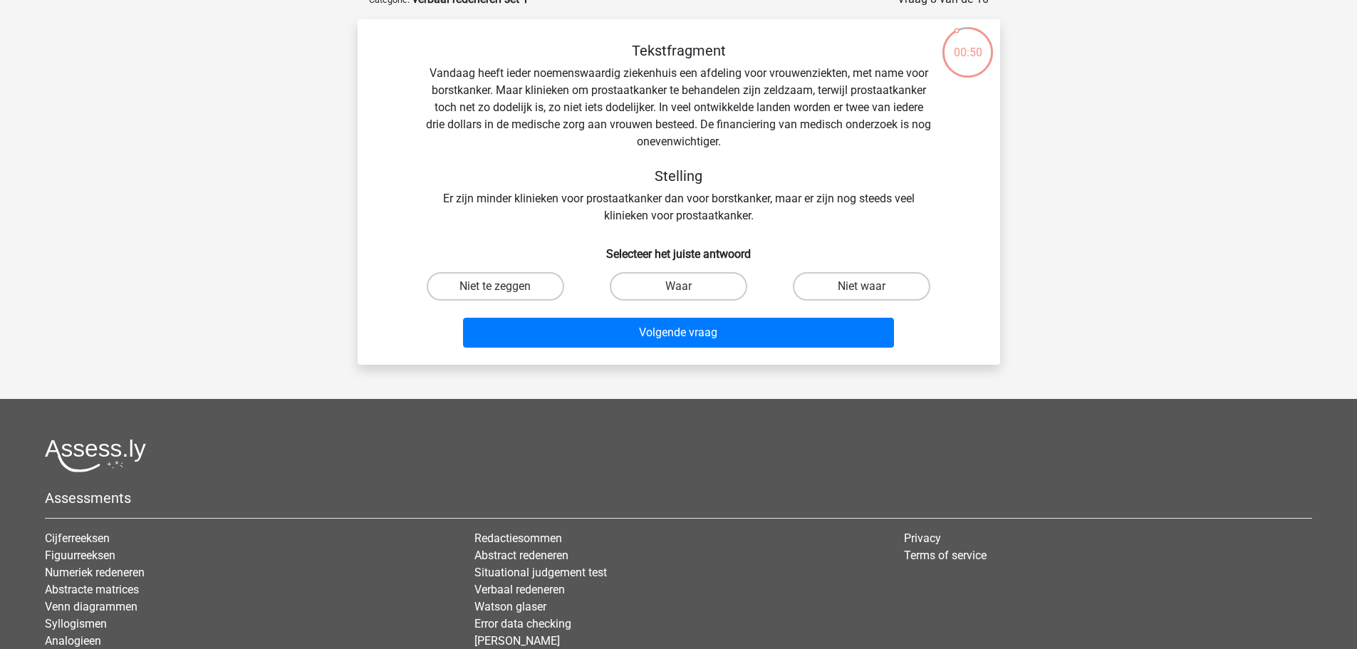
scroll to position [142, 0]
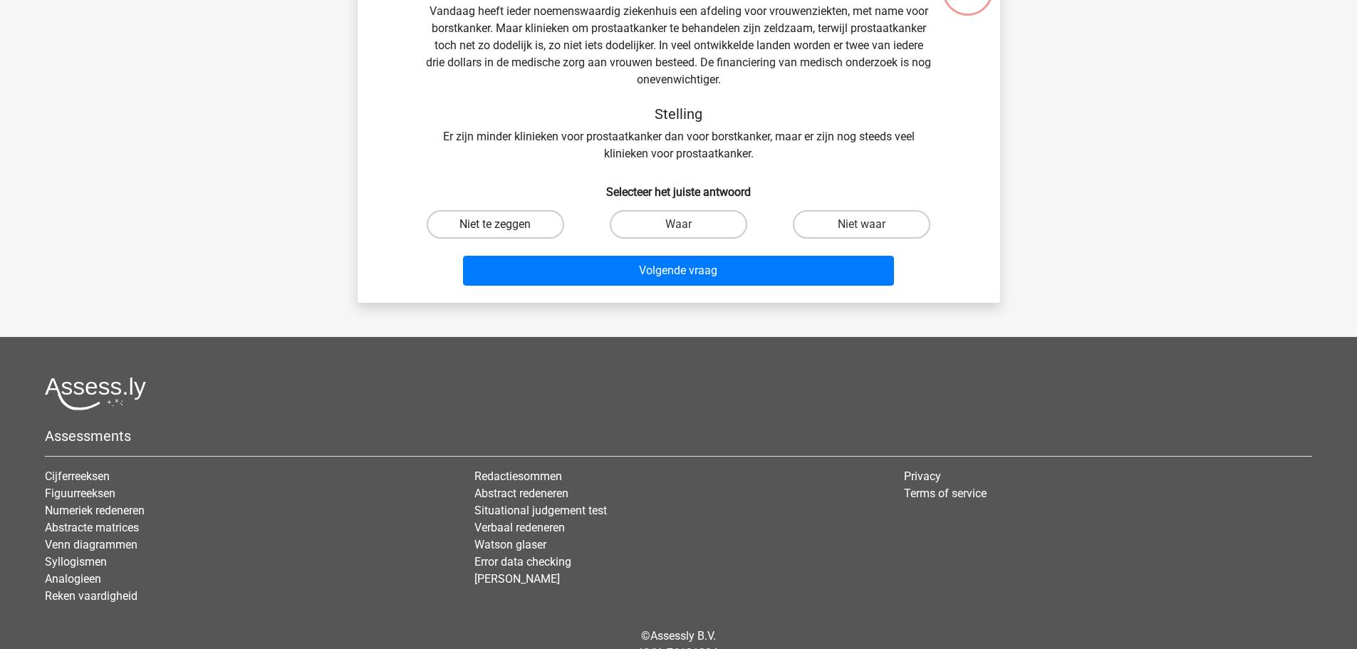
click at [539, 233] on label "Niet te zeggen" at bounding box center [496, 224] width 138 height 28
click at [504, 233] on input "Niet te zeggen" at bounding box center [499, 228] width 9 height 9
radio input "true"
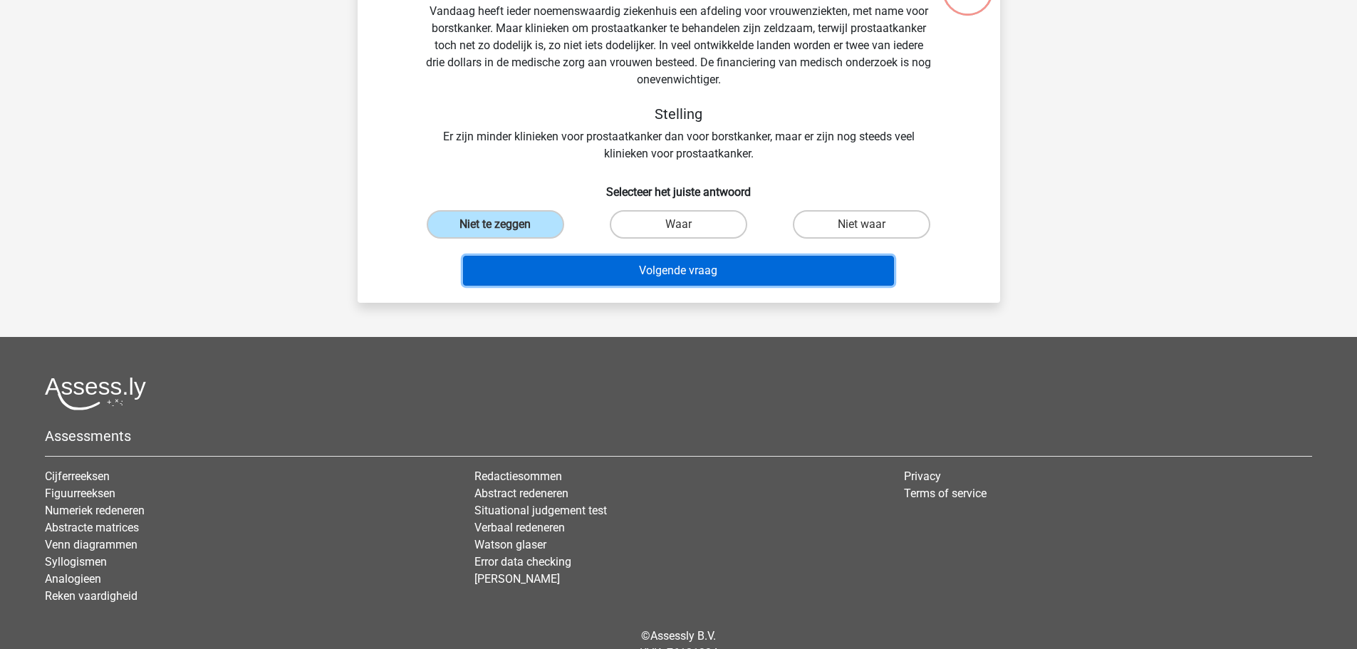
click at [577, 282] on button "Volgende vraag" at bounding box center [678, 271] width 431 height 30
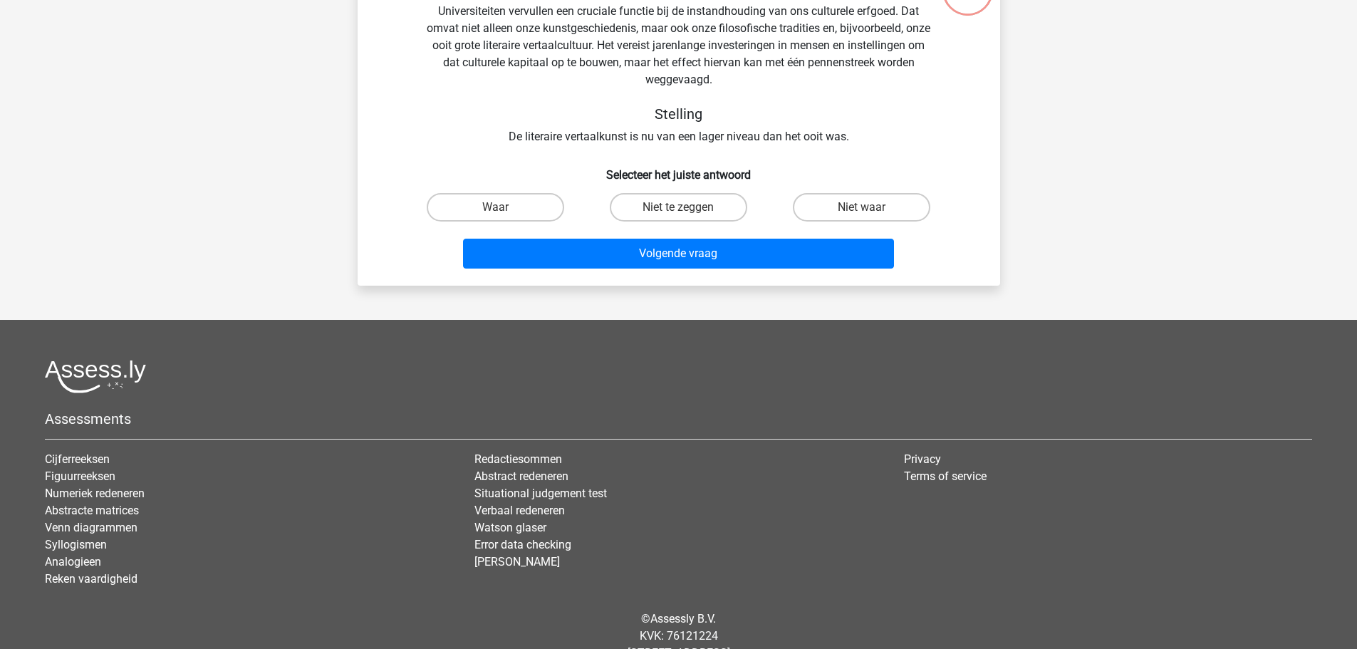
scroll to position [71, 0]
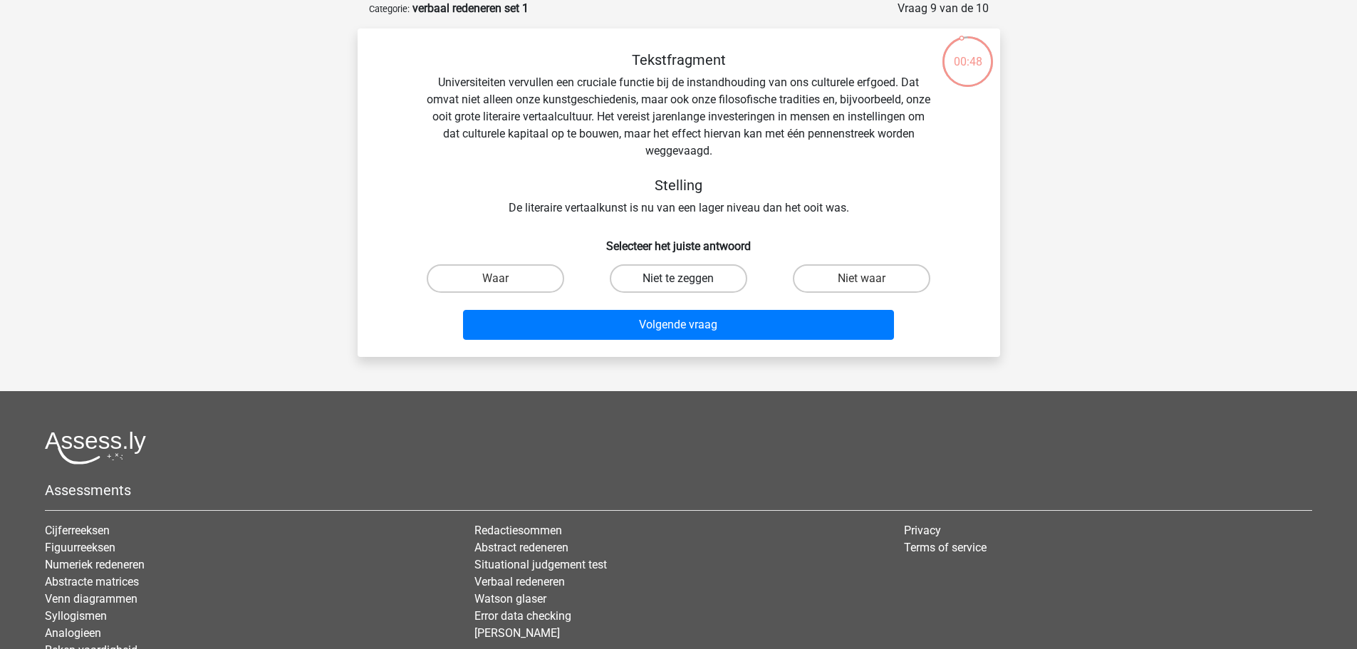
click at [680, 274] on label "Niet te zeggen" at bounding box center [679, 278] width 138 height 28
click at [680, 279] on input "Niet te zeggen" at bounding box center [682, 283] width 9 height 9
radio input "true"
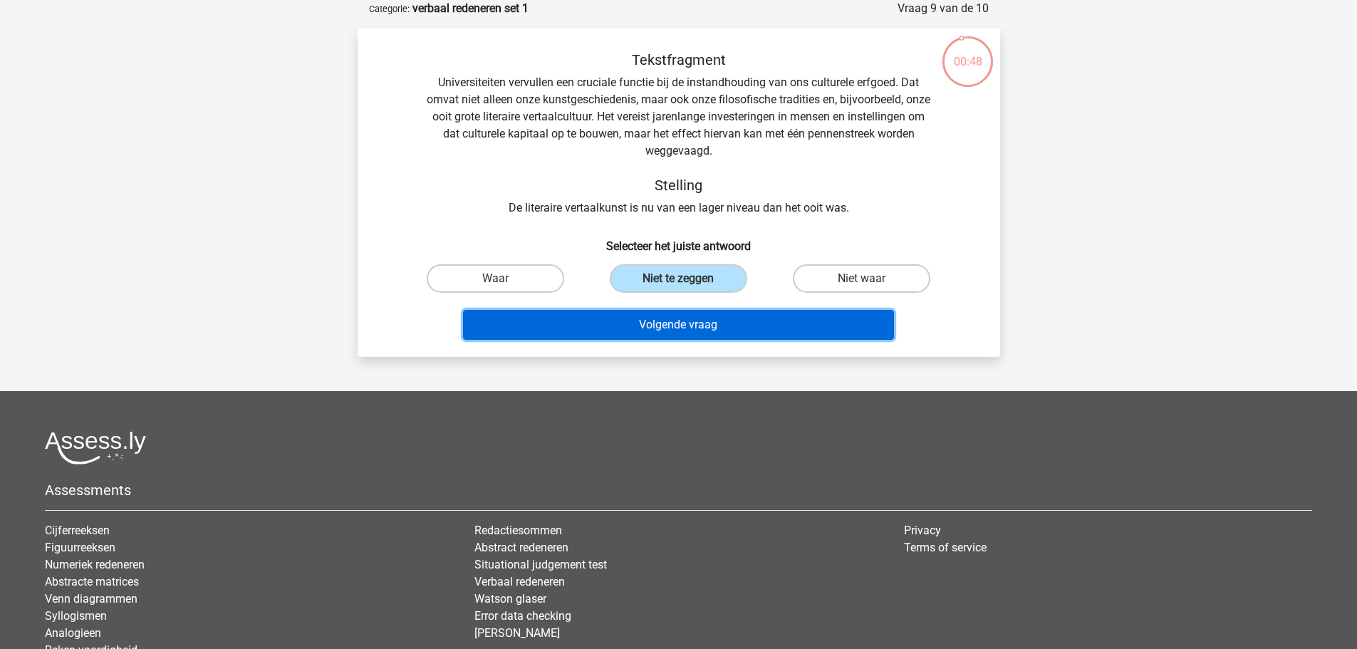
click at [680, 331] on button "Volgende vraag" at bounding box center [678, 325] width 431 height 30
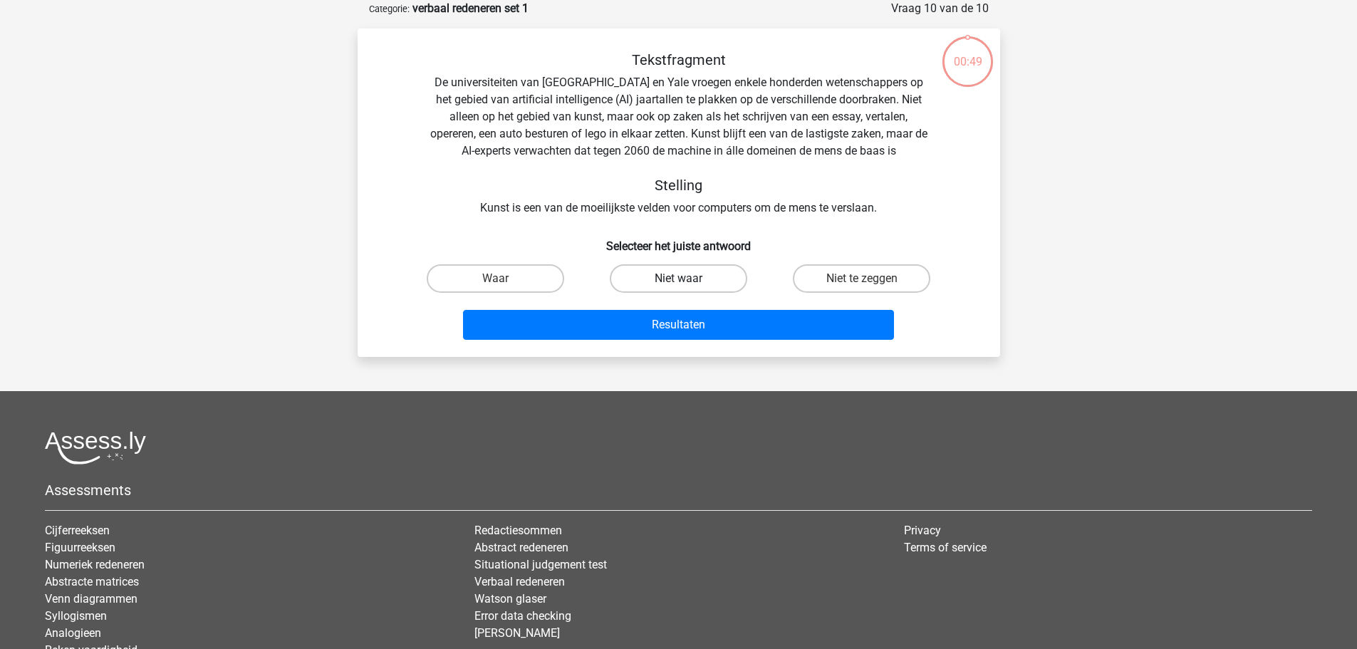
click at [703, 286] on label "Niet waar" at bounding box center [679, 278] width 138 height 28
click at [688, 286] on input "Niet waar" at bounding box center [682, 283] width 9 height 9
radio input "true"
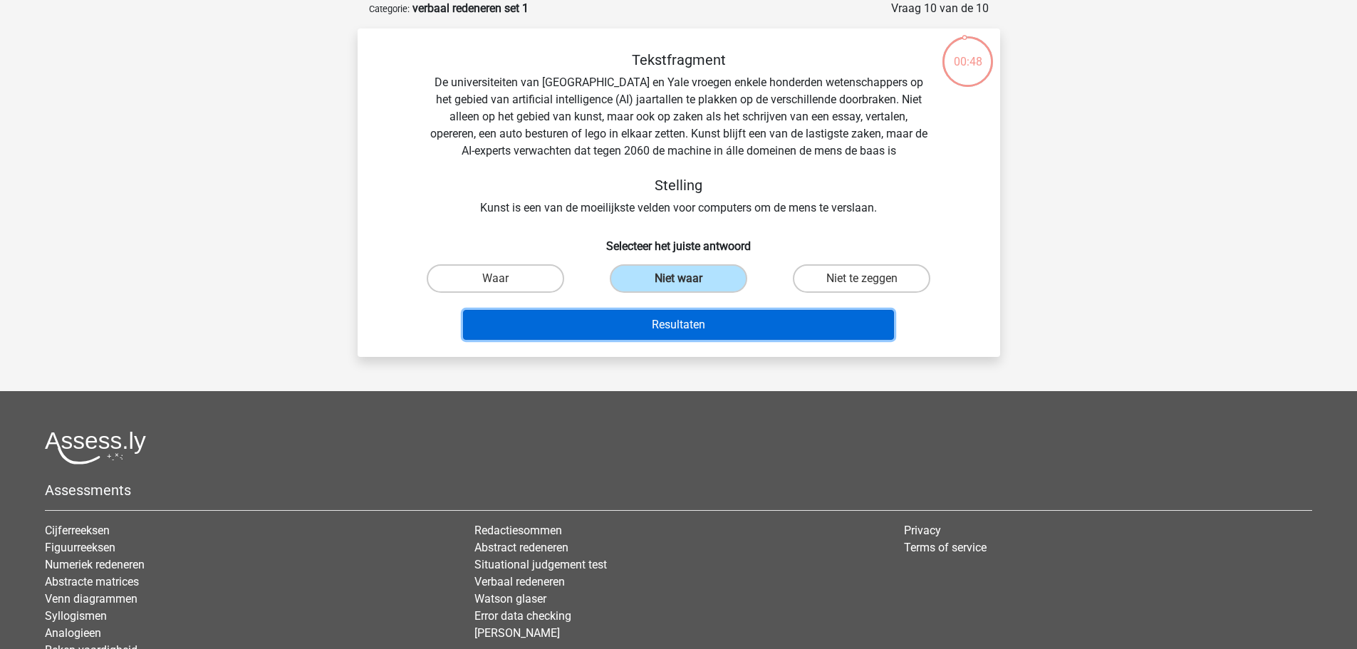
click at [702, 323] on button "Resultaten" at bounding box center [678, 325] width 431 height 30
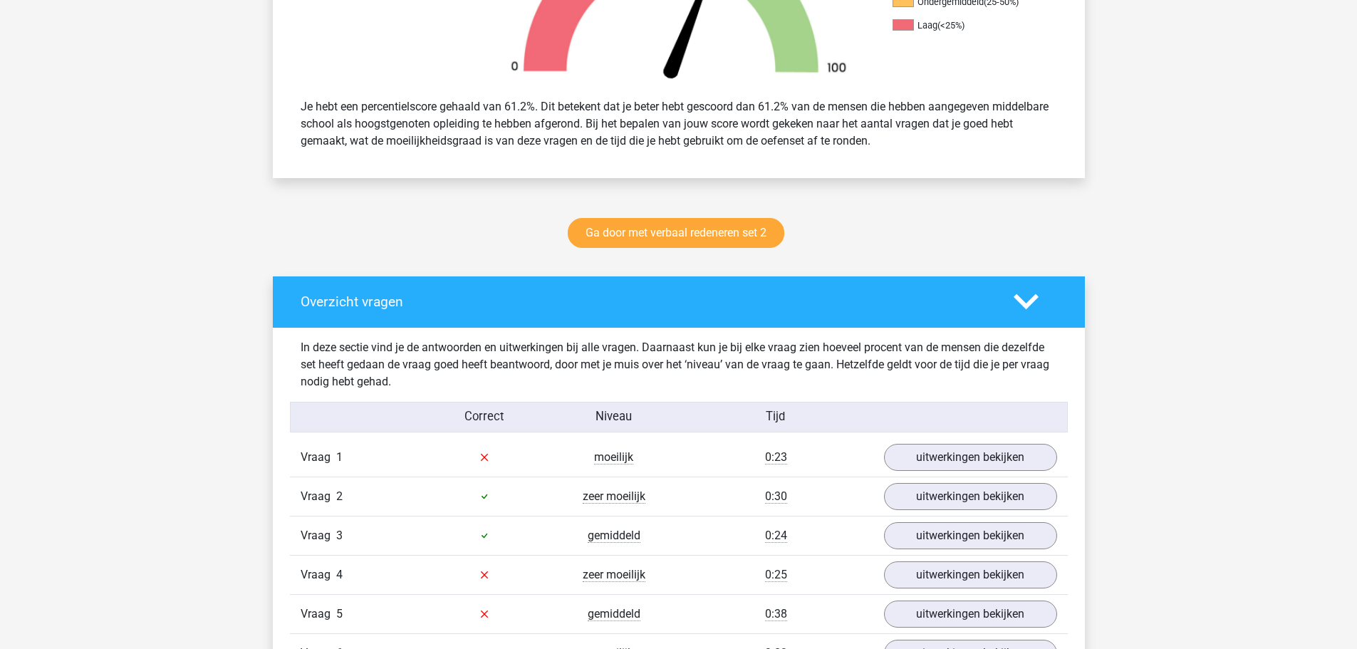
scroll to position [570, 0]
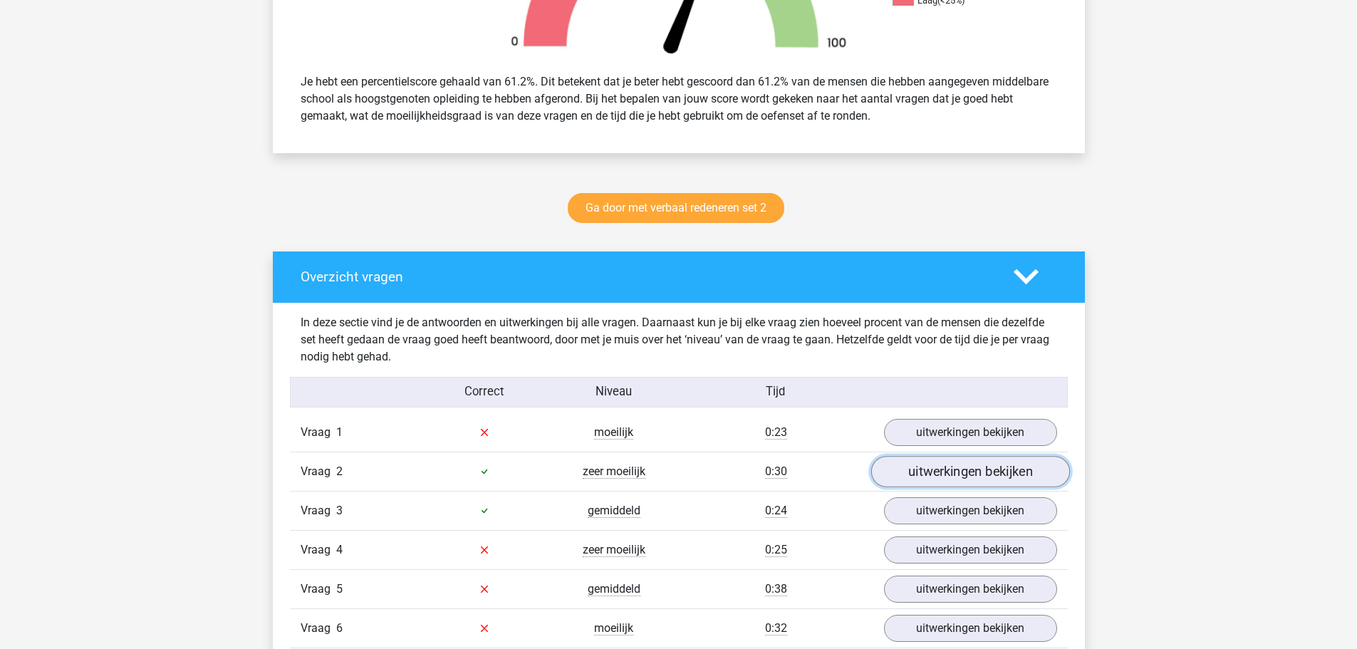
click at [1019, 483] on link "uitwerkingen bekijken" at bounding box center [970, 471] width 199 height 31
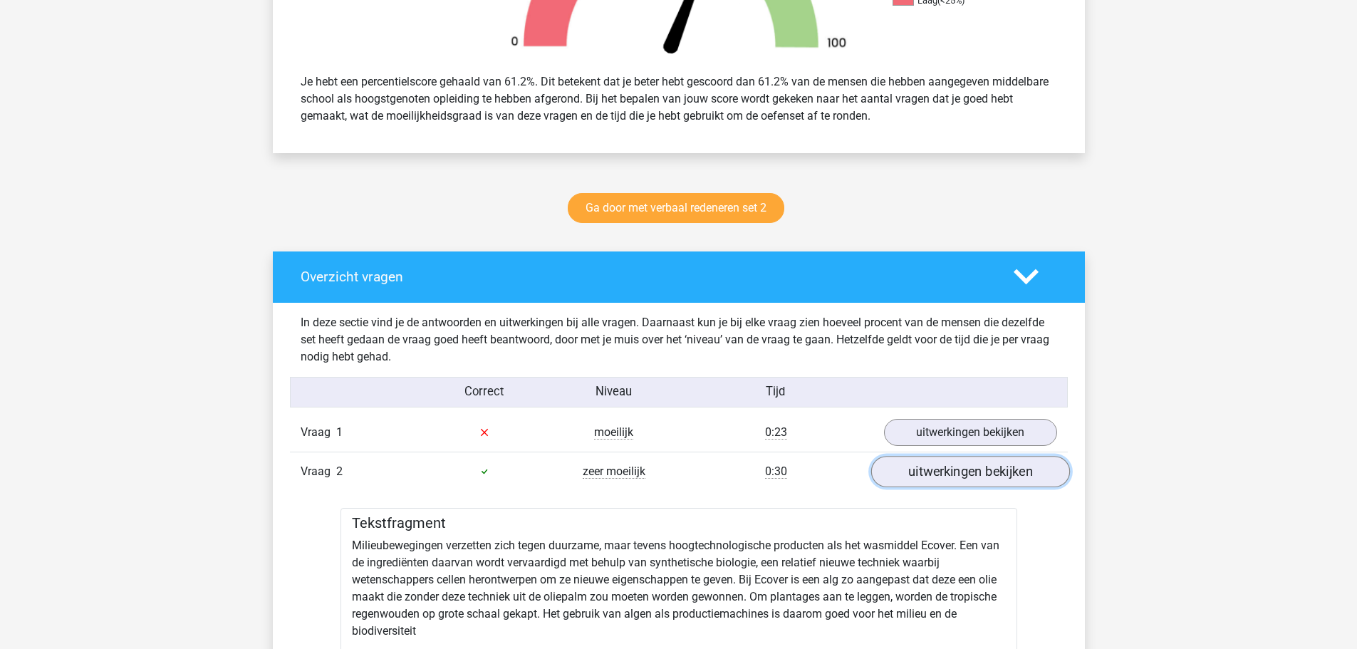
click at [1019, 483] on link "uitwerkingen bekijken" at bounding box center [970, 471] width 199 height 31
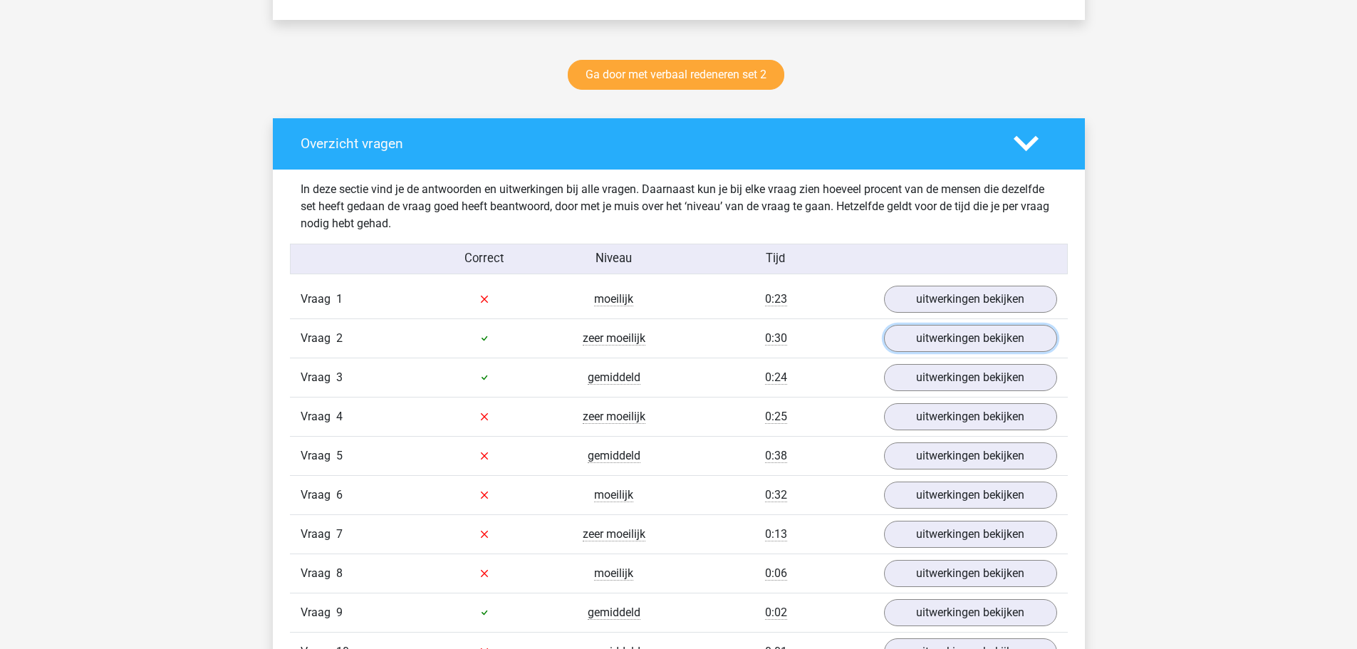
scroll to position [855, 0]
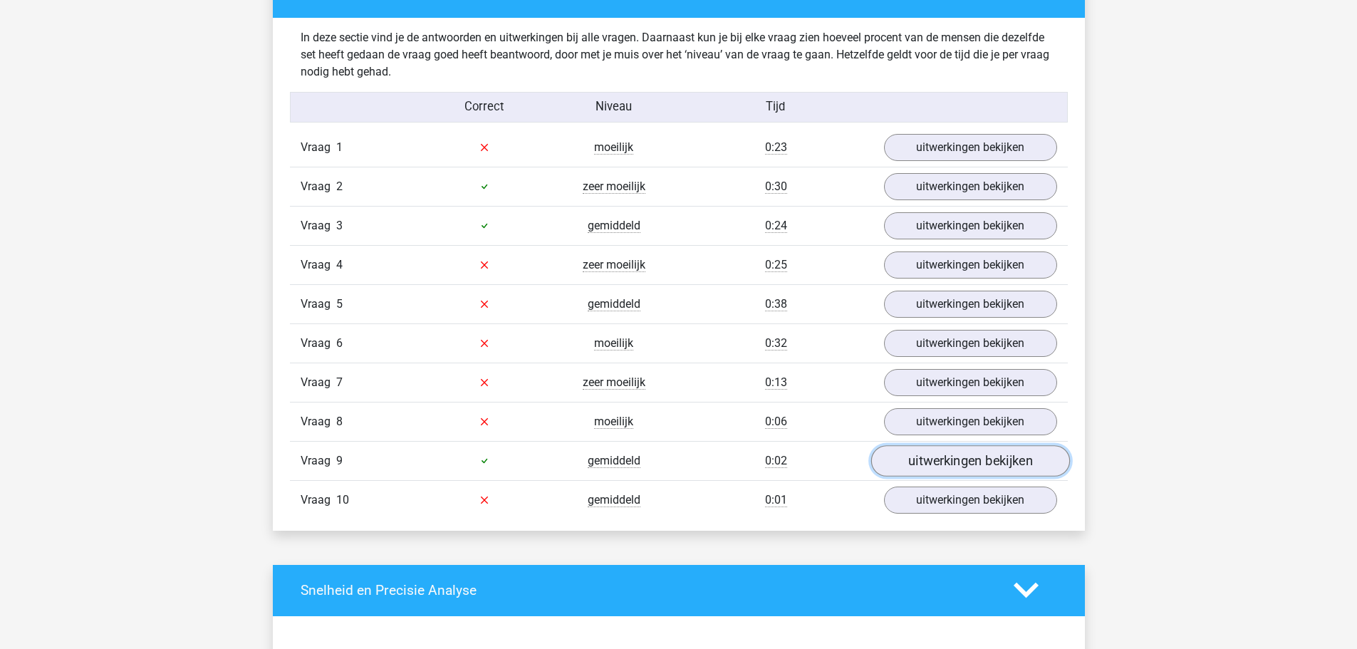
click at [987, 467] on link "uitwerkingen bekijken" at bounding box center [970, 460] width 199 height 31
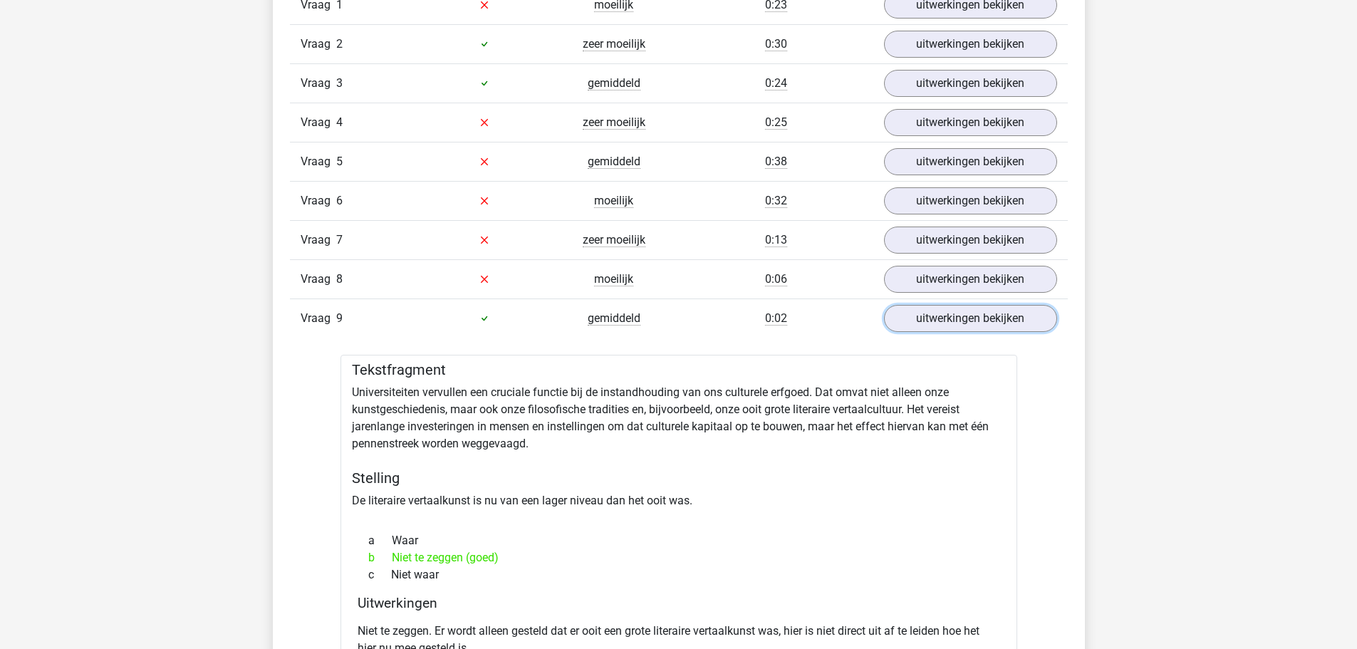
scroll to position [926, 0]
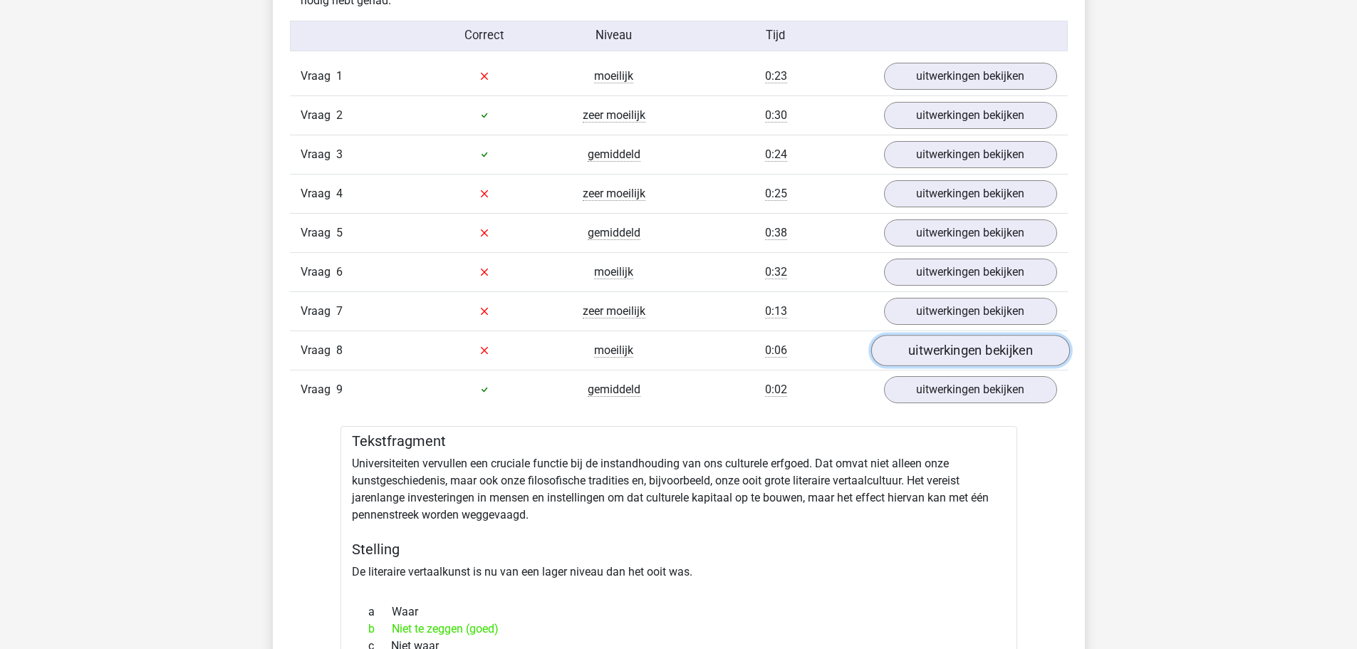
click at [983, 353] on link "uitwerkingen bekijken" at bounding box center [970, 350] width 199 height 31
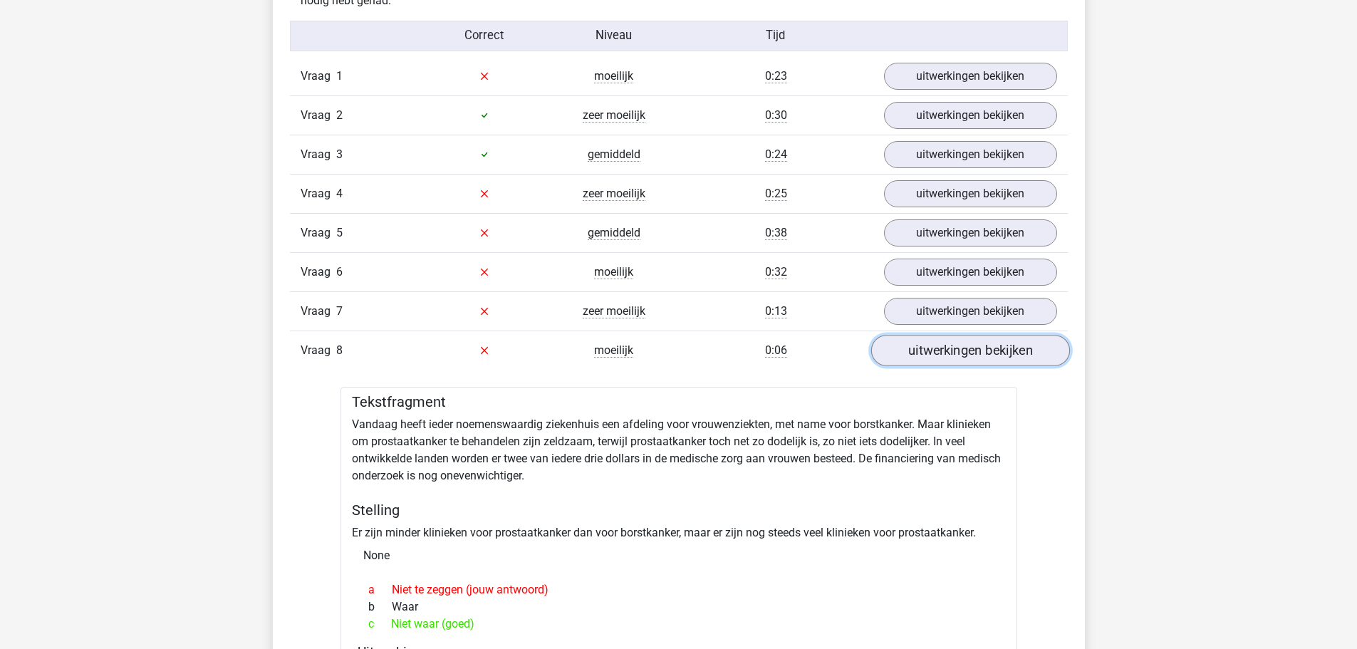
scroll to position [855, 0]
